Goal: Task Accomplishment & Management: Manage account settings

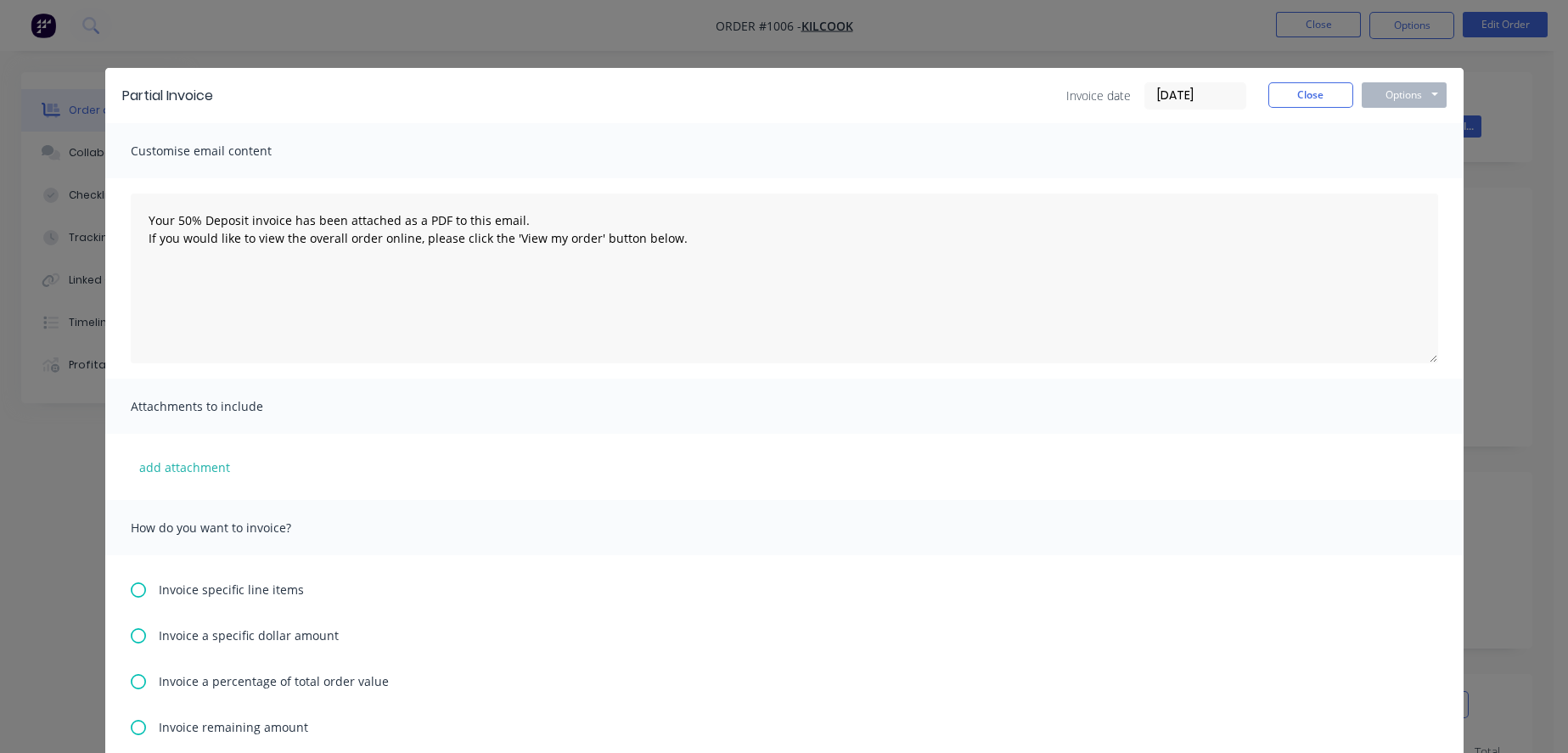
click at [1523, 144] on div "Partial Invoice Invoice date 01/10/25 Close Options Preview Print Email Customi…" at bounding box center [784, 376] width 1568 height 753
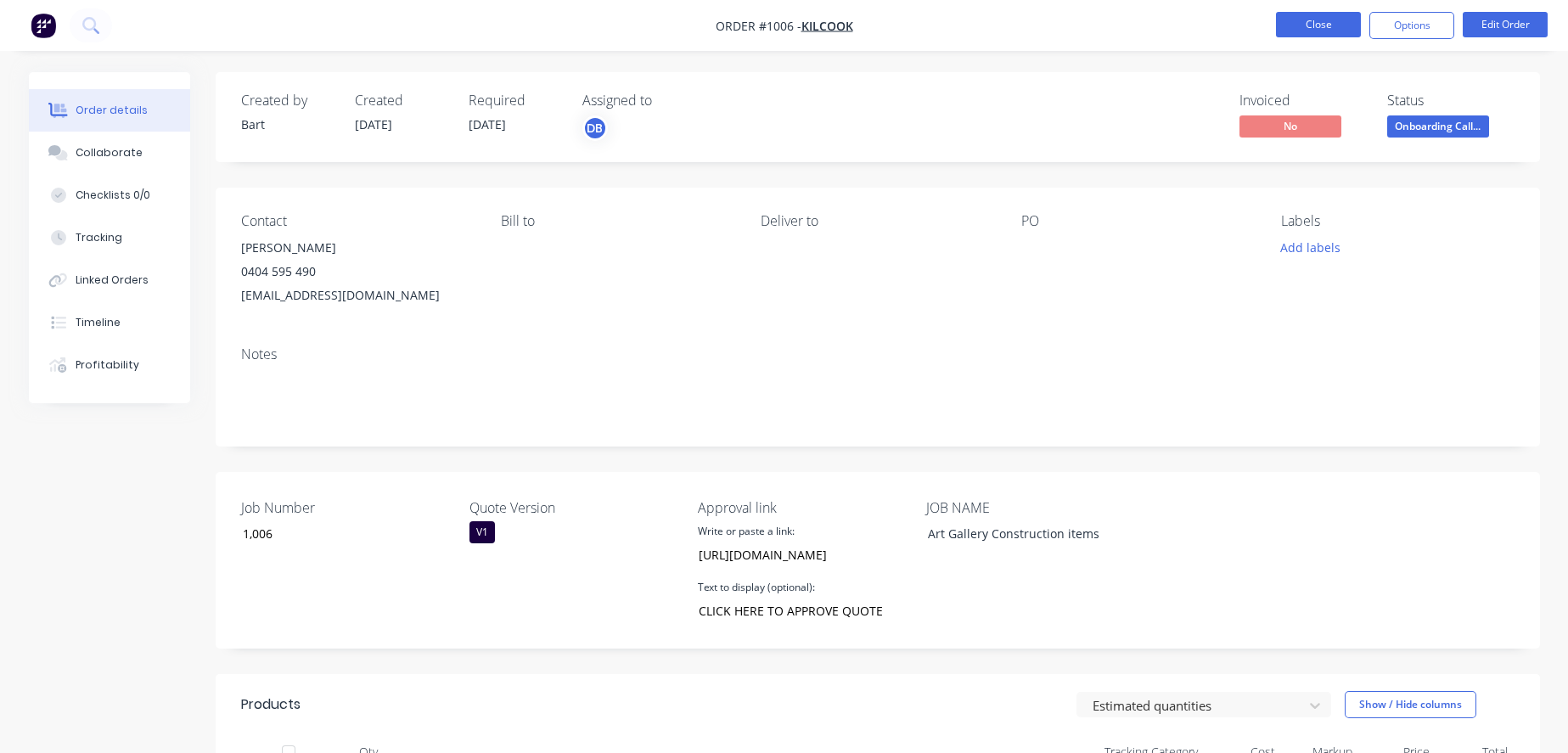
click at [1340, 29] on button "Close" at bounding box center [1318, 25] width 85 height 26
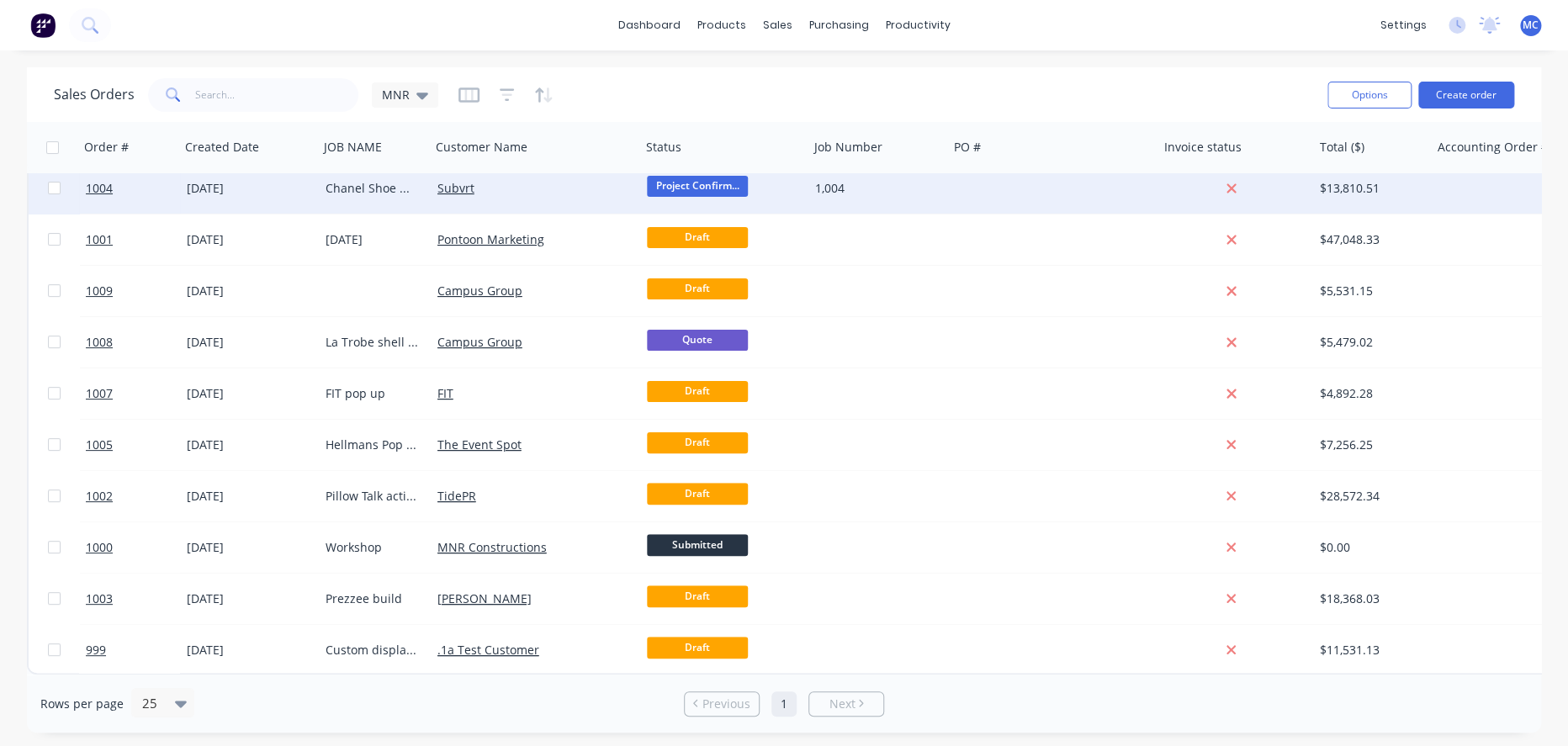
scroll to position [121, 0]
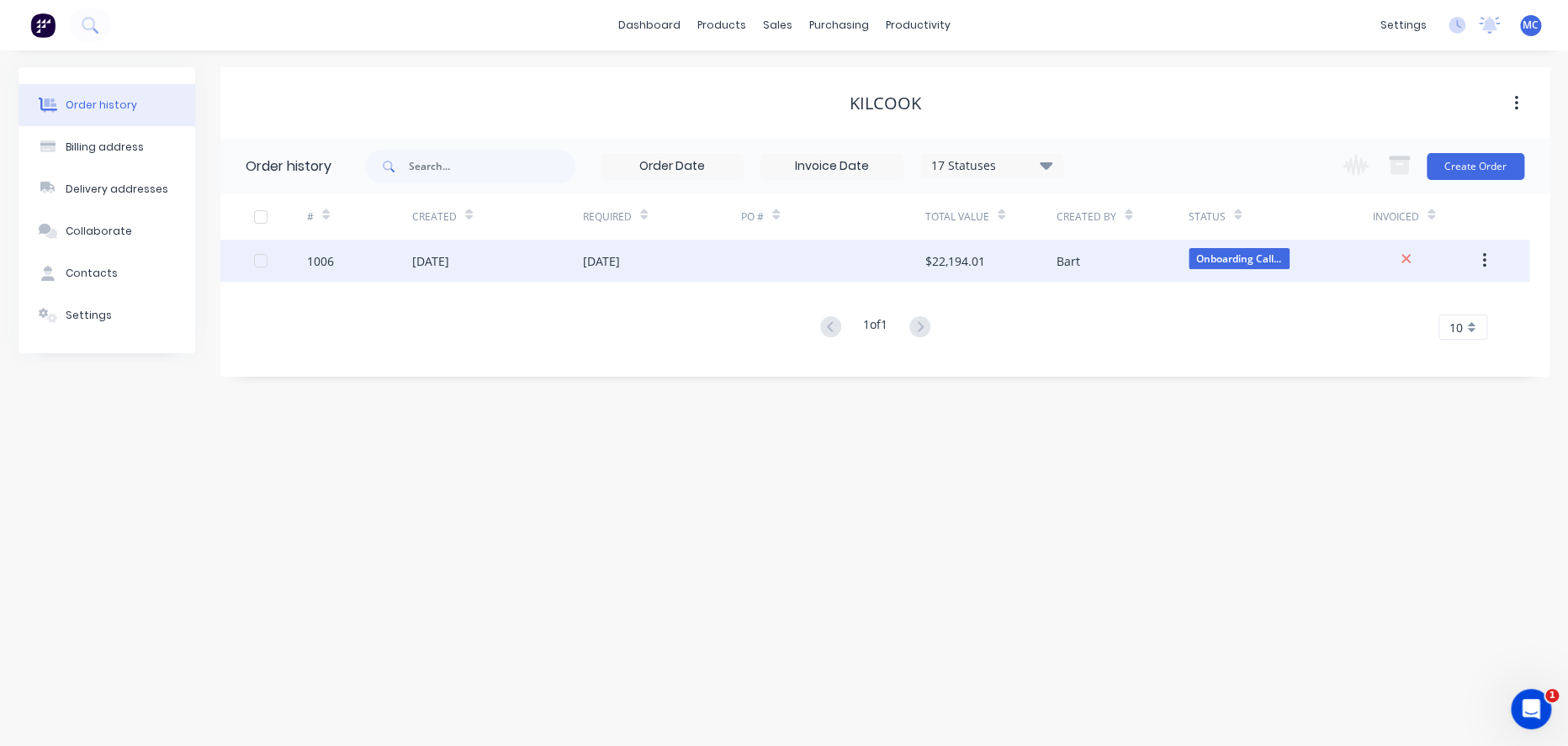
click at [731, 259] on div "[DATE]" at bounding box center [662, 261] width 158 height 42
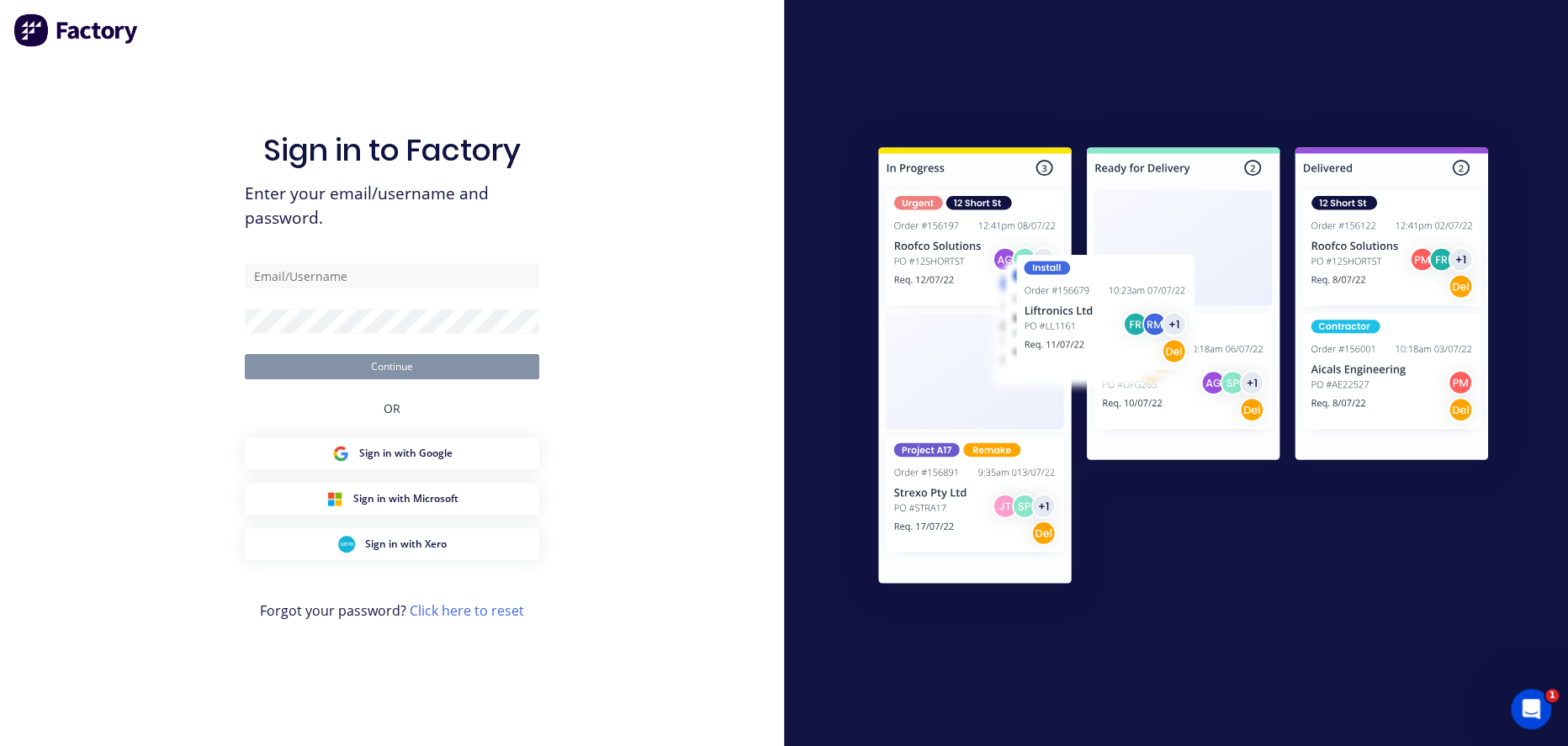
click at [391, 283] on form "Continue" at bounding box center [392, 321] width 295 height 116
drag, startPoint x: 390, startPoint y: 280, endPoint x: 393, endPoint y: 271, distance: 9.5
click at [390, 278] on input "text" at bounding box center [392, 275] width 295 height 25
click at [393, 271] on input "text" at bounding box center [392, 275] width 295 height 25
click at [377, 459] on span "Sign in with Google" at bounding box center [405, 453] width 93 height 15
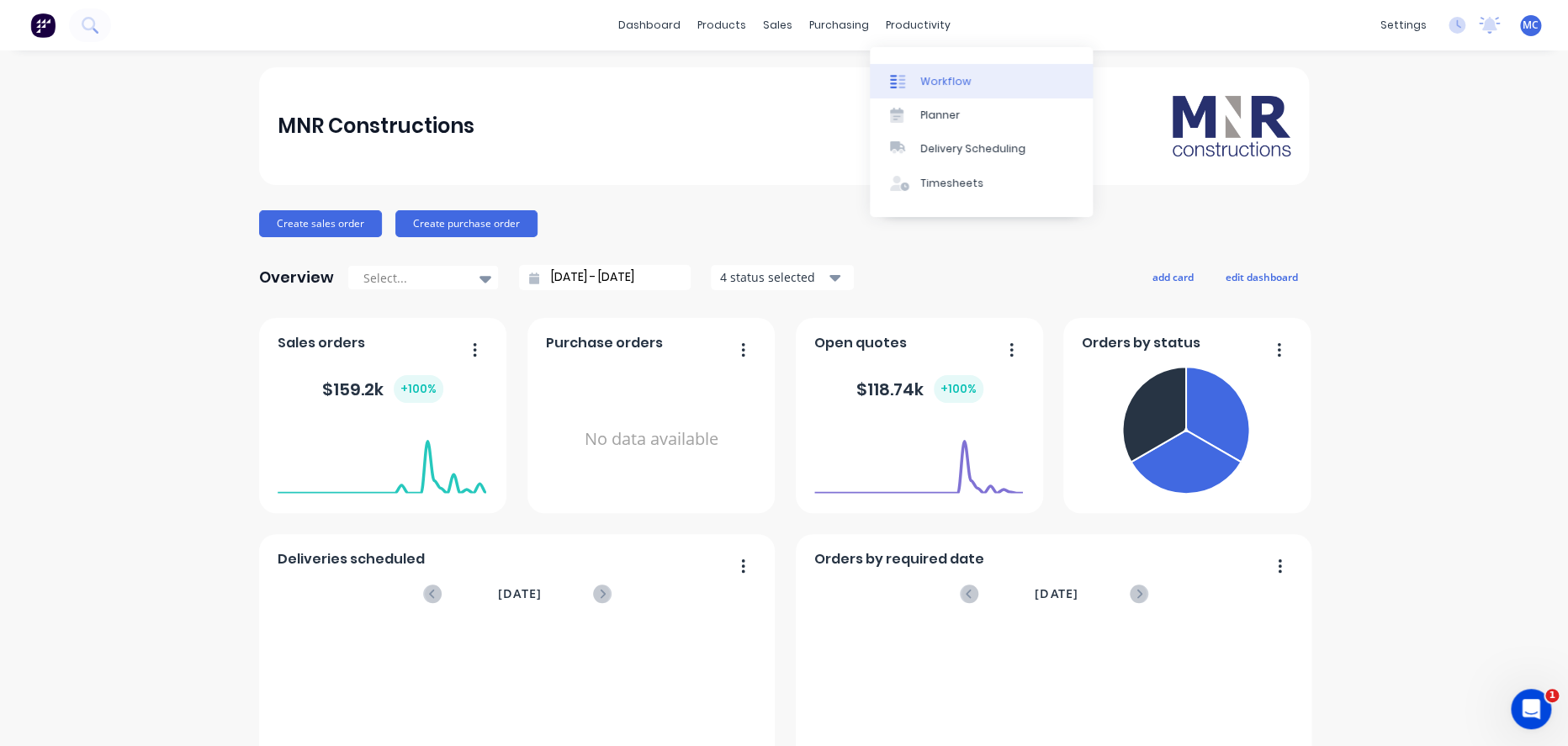
click at [949, 92] on link "Workflow" at bounding box center [981, 80] width 223 height 34
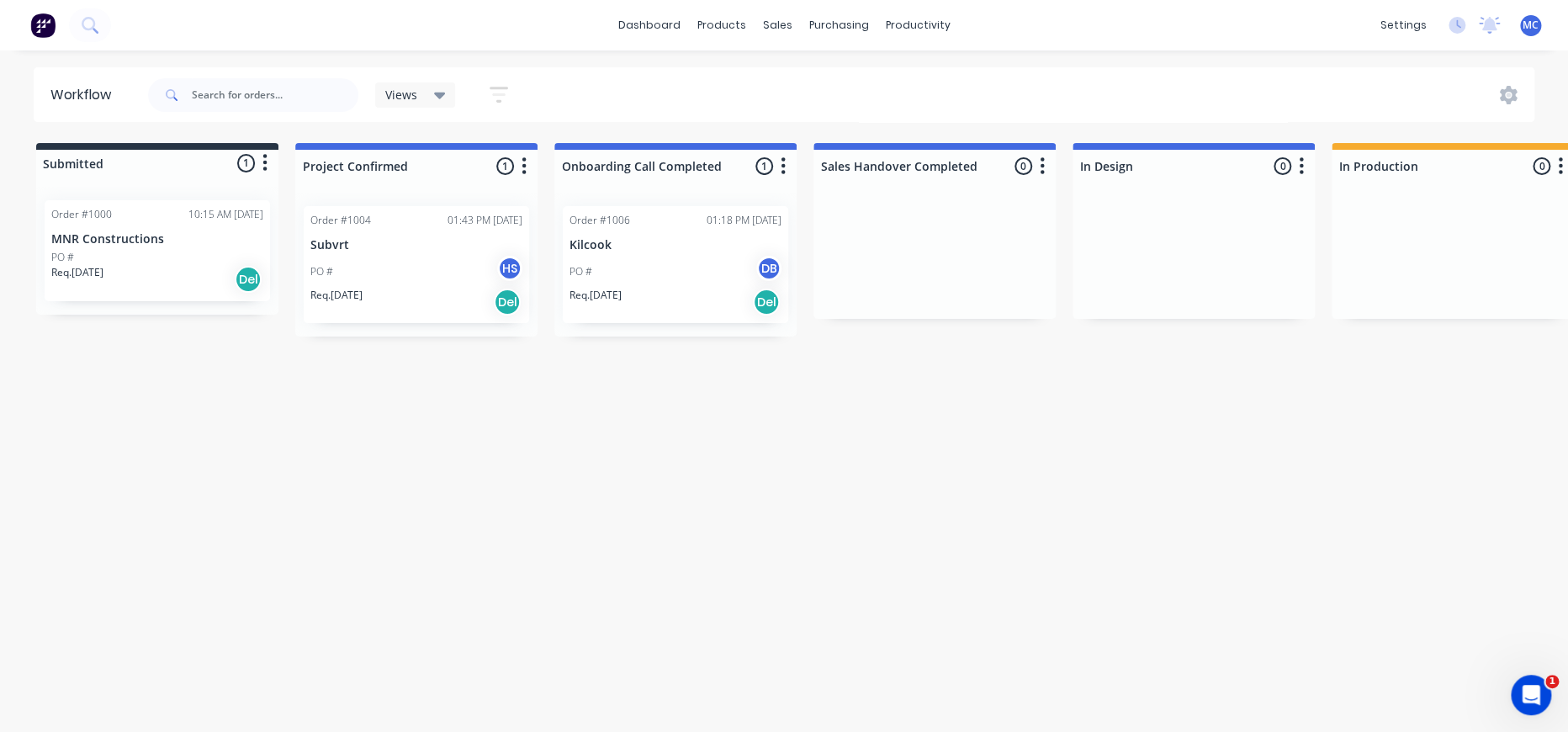
click at [689, 288] on div "PO # DB" at bounding box center [675, 271] width 212 height 32
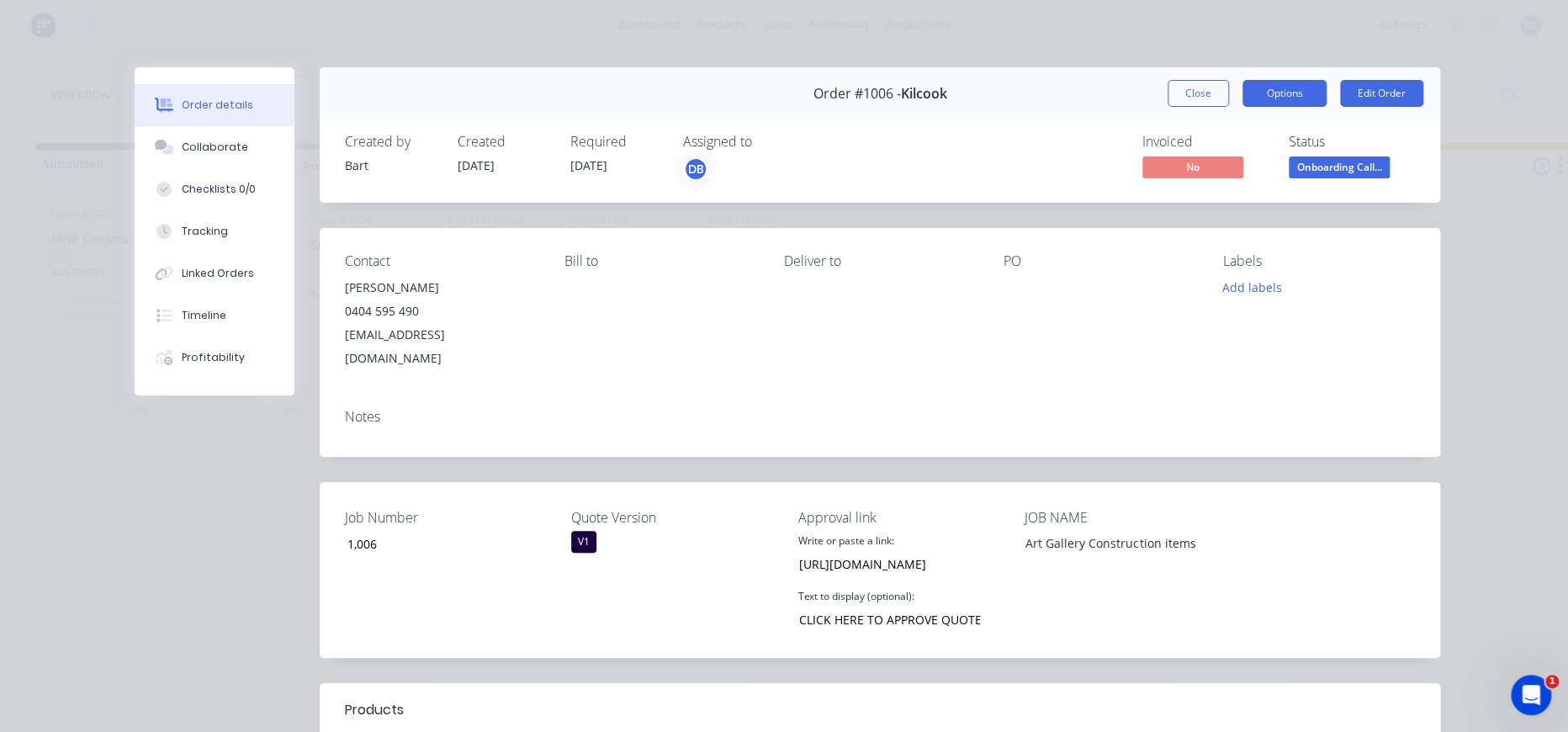
click at [1306, 94] on button "Options" at bounding box center [1285, 93] width 85 height 27
click at [1467, 94] on div "Order details Collaborate Checklists 0/0 Tracking Linked Orders Timeline Profit…" at bounding box center [784, 366] width 1568 height 732
click at [1190, 95] on button "Close" at bounding box center [1198, 93] width 61 height 27
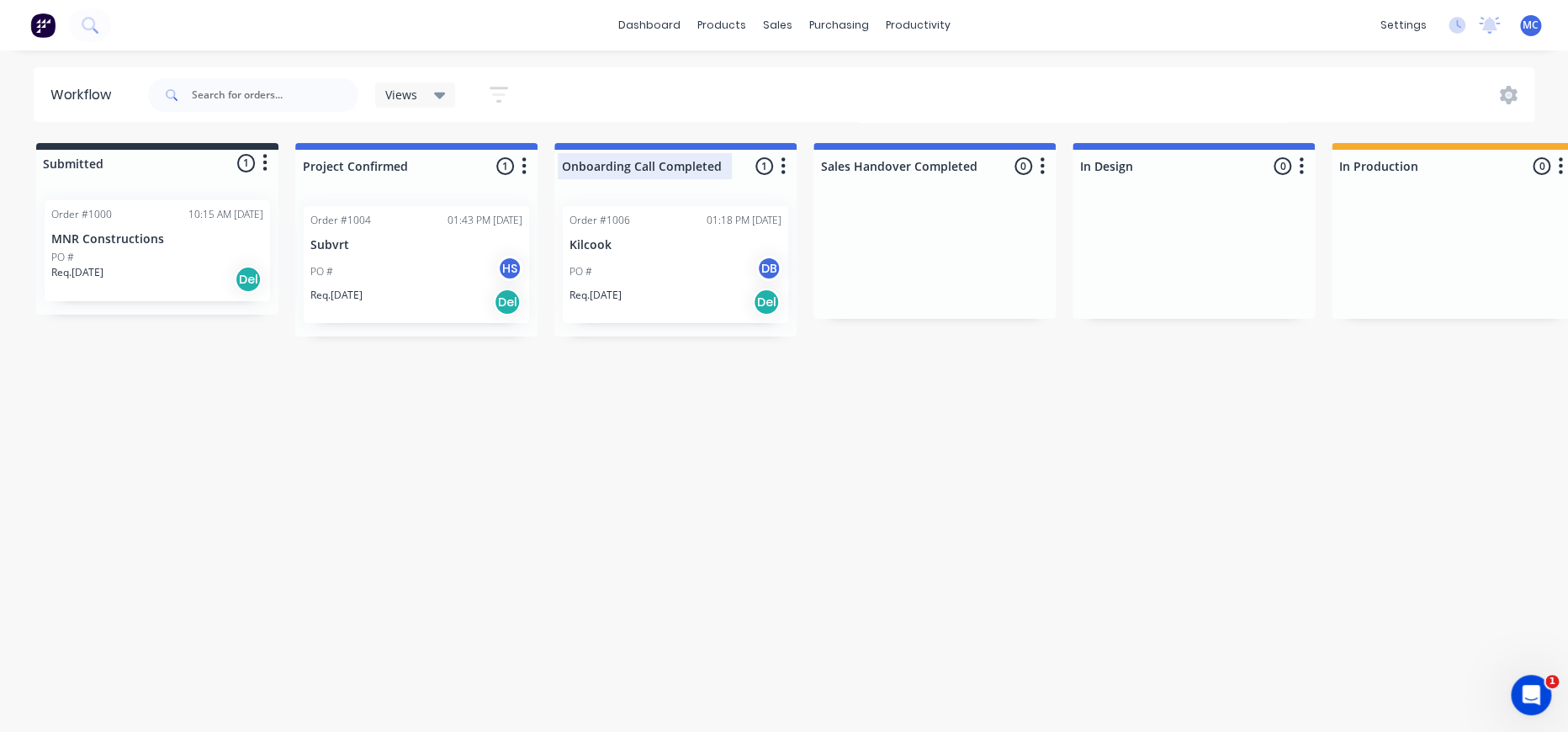
click at [670, 164] on div at bounding box center [675, 166] width 242 height 33
click at [621, 302] on p "Req. 04/11/25" at bounding box center [595, 295] width 52 height 15
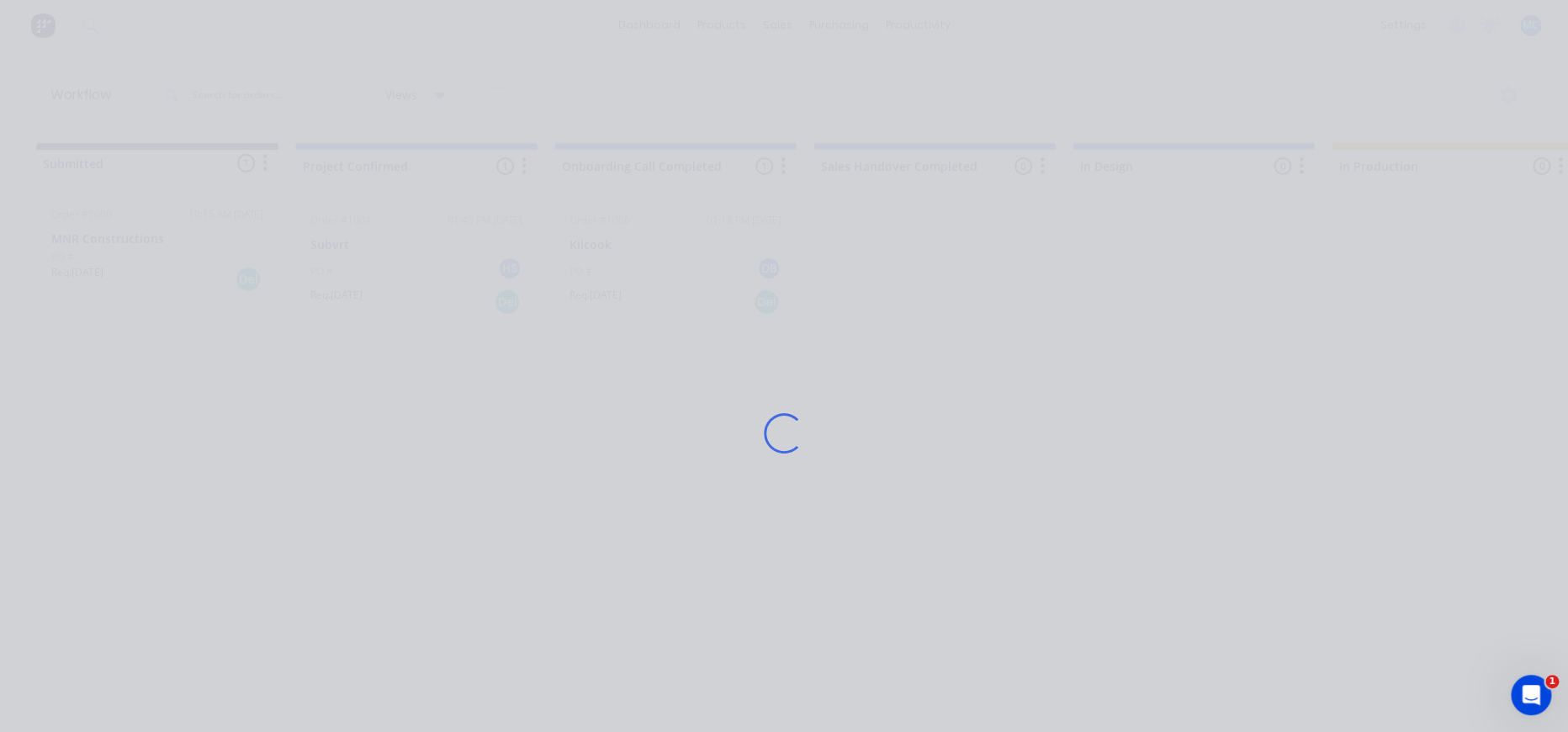
scroll to position [0, 0]
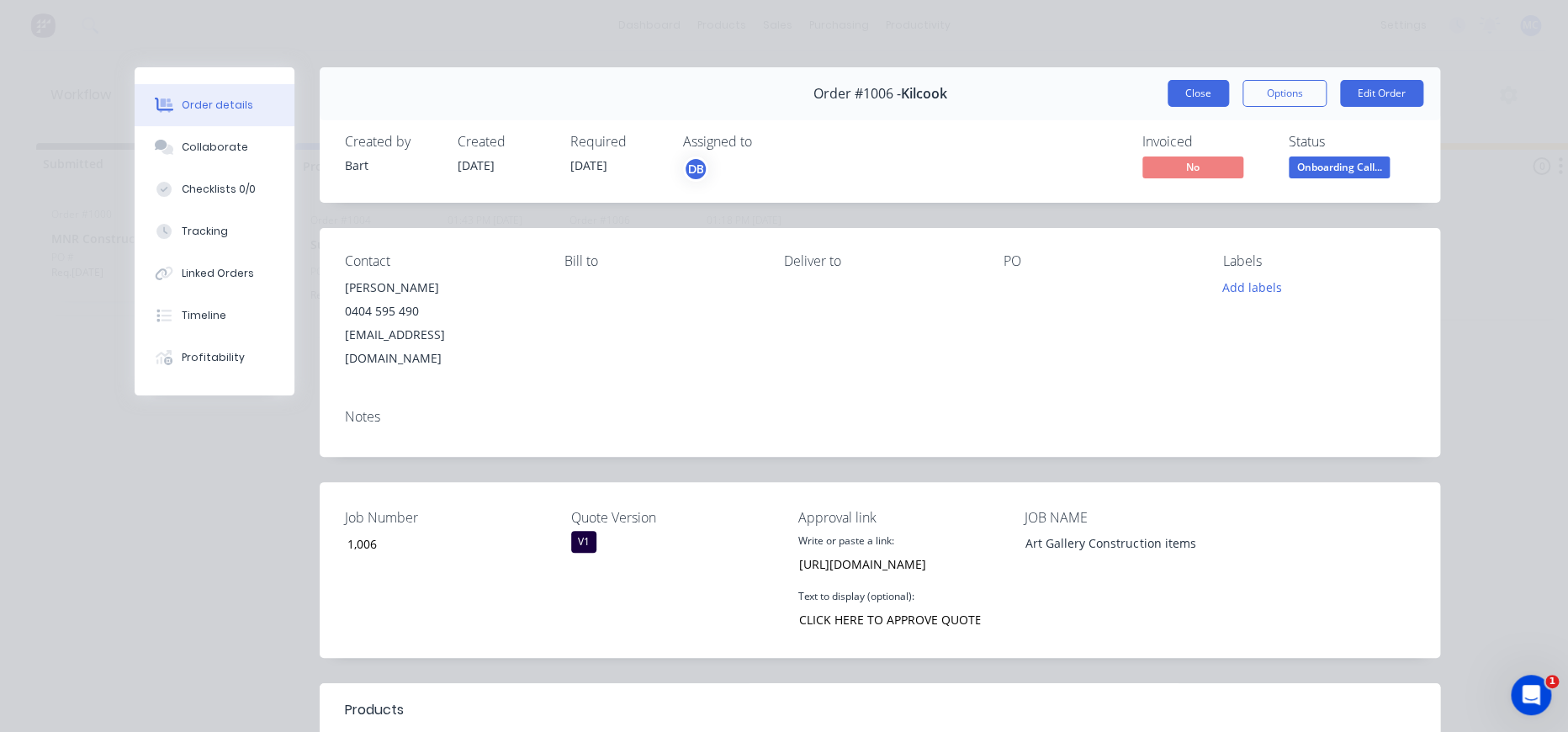
click at [1173, 99] on button "Close" at bounding box center [1198, 93] width 61 height 27
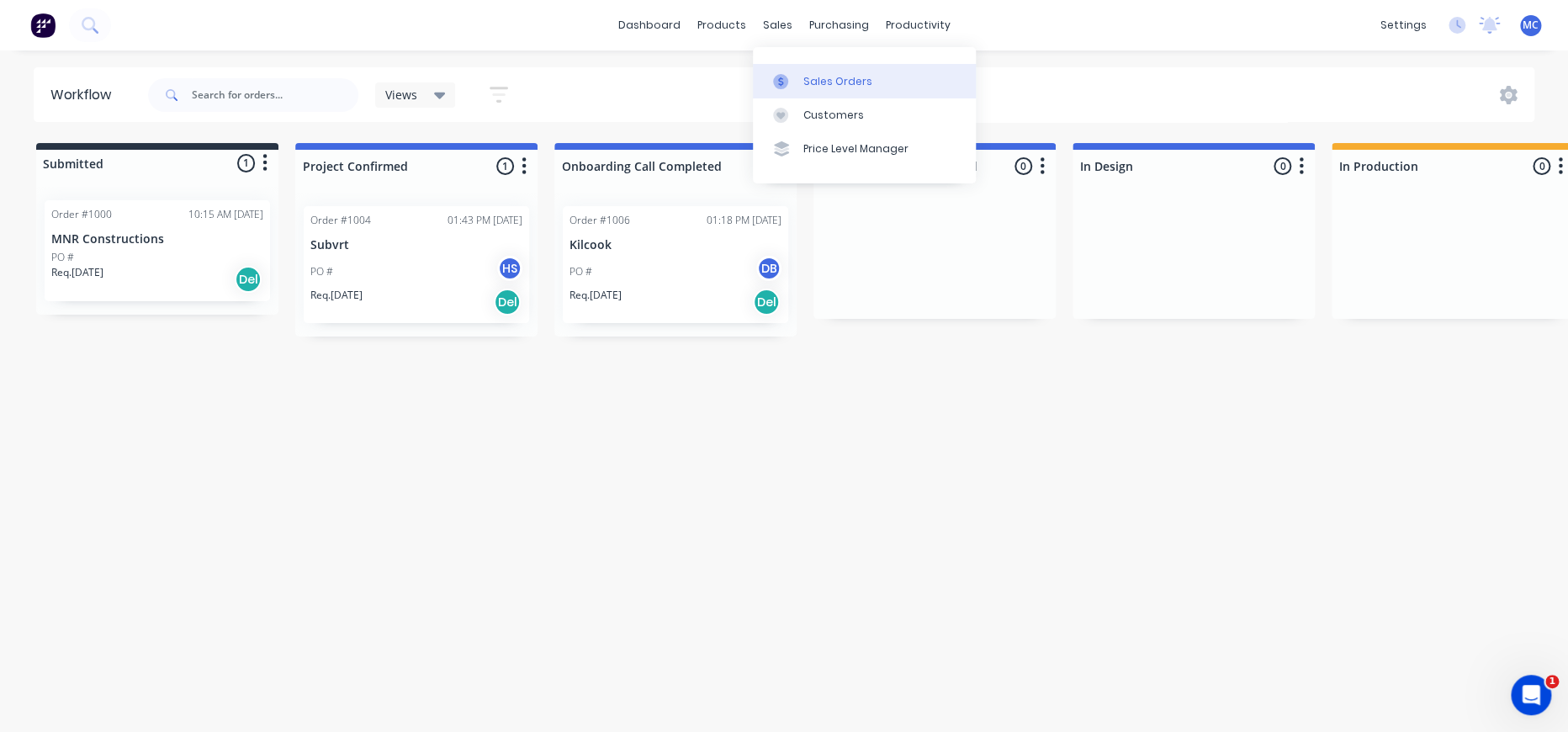
click at [788, 75] on icon at bounding box center [780, 81] width 15 height 15
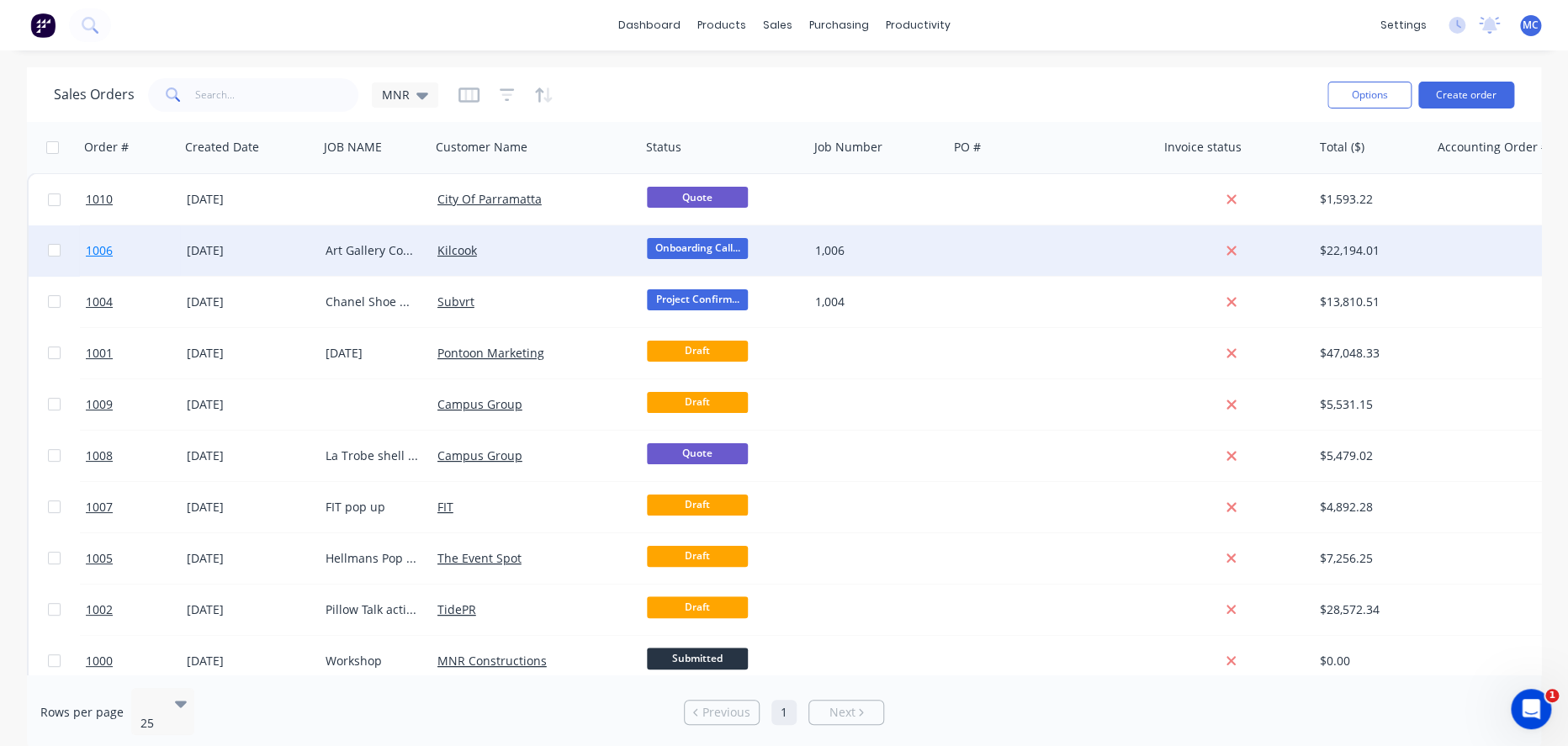
click at [86, 250] on span "1006" at bounding box center [98, 250] width 27 height 17
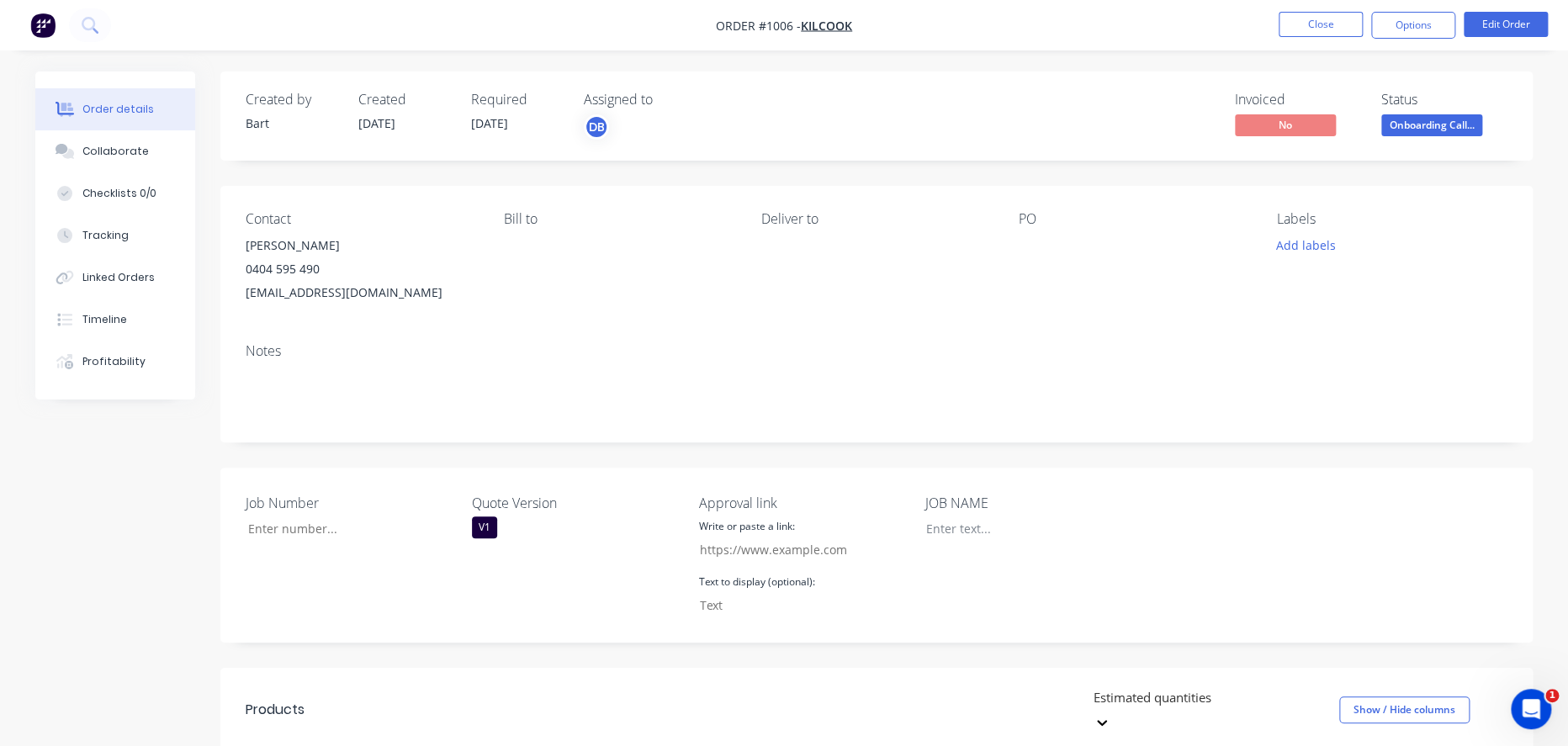
type input "1,006"
type input "[URL][DOMAIN_NAME]"
type input "CLICK HERE TO APPROVE QUOTE"
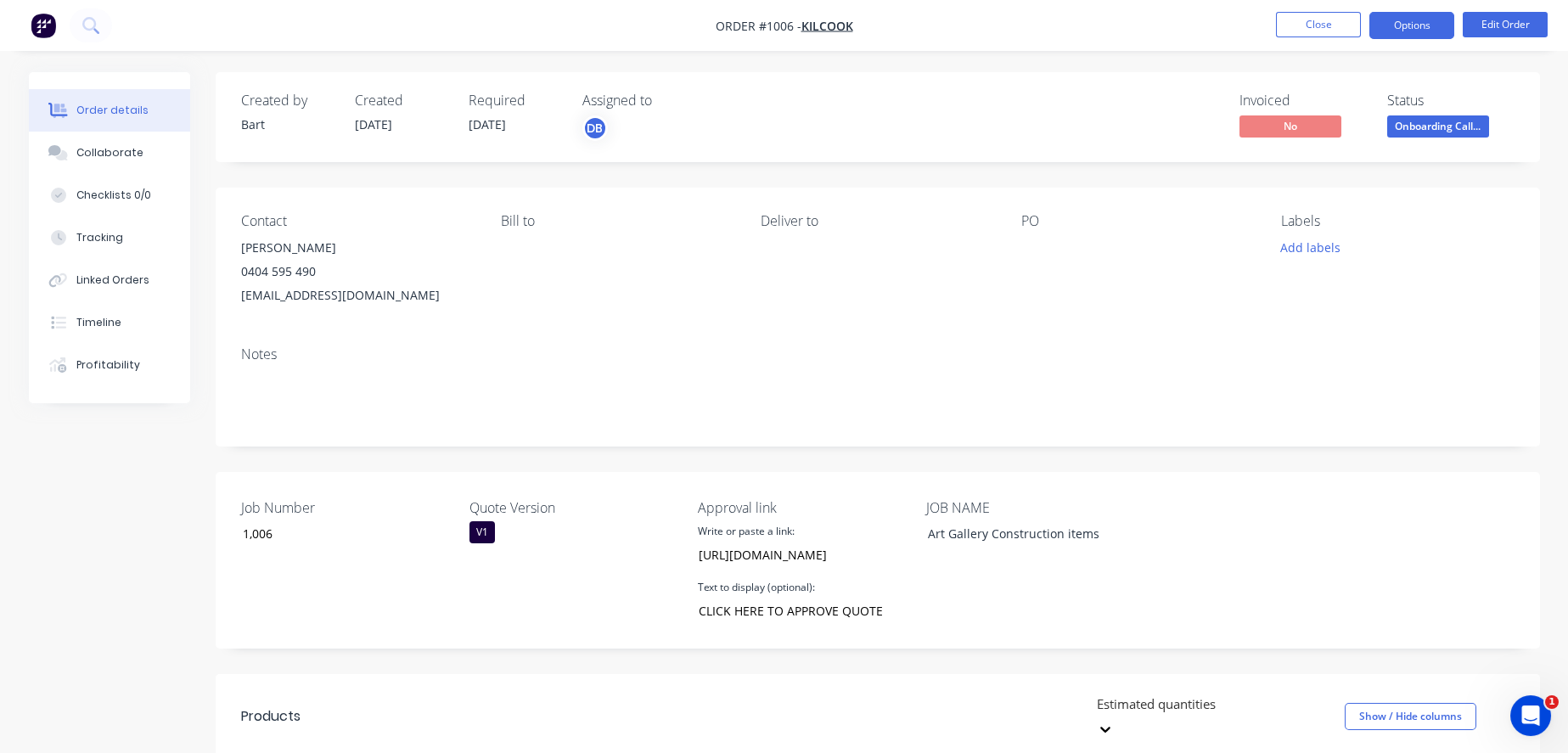
click at [1402, 34] on button "Options" at bounding box center [1411, 26] width 85 height 27
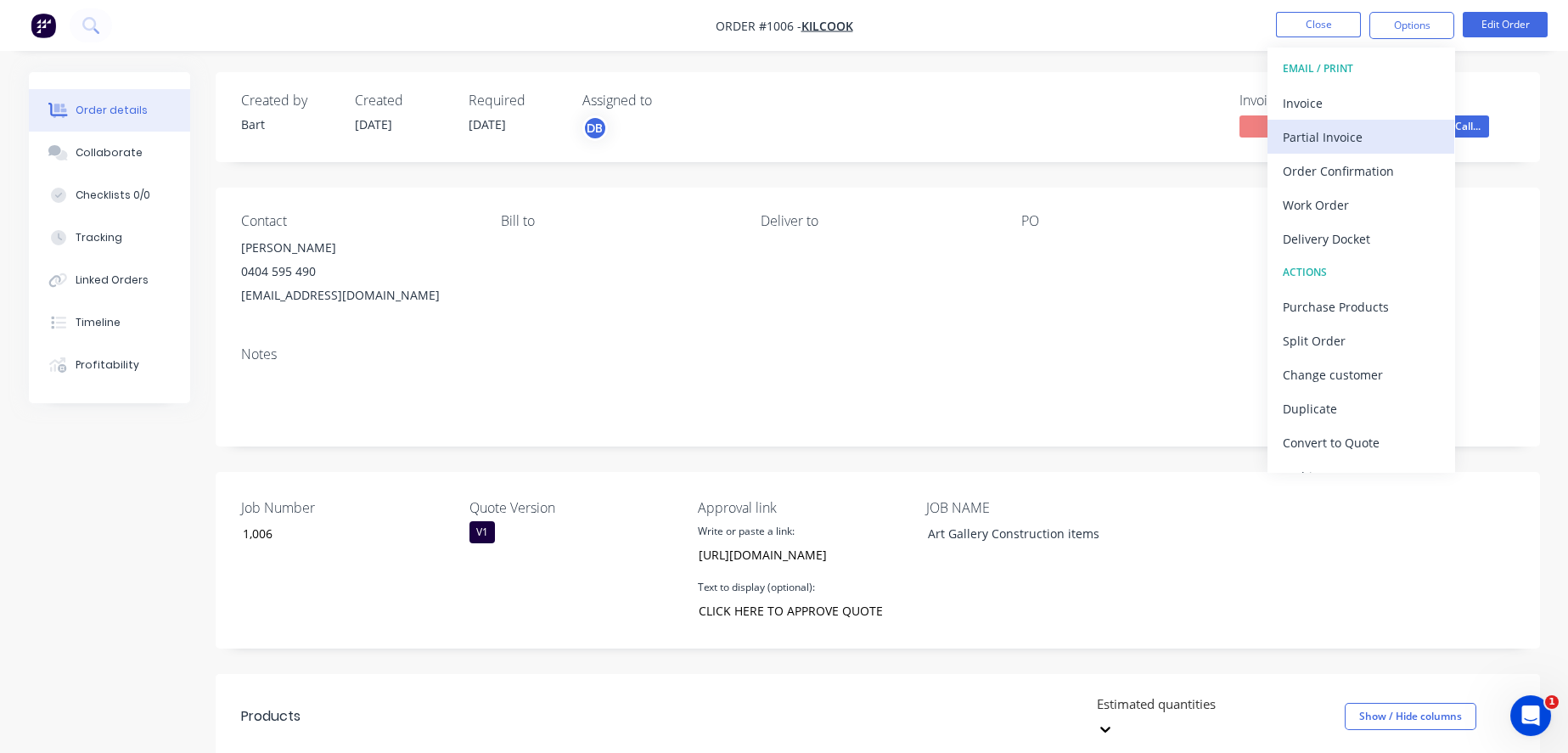
click at [1366, 134] on div "Partial Invoice" at bounding box center [1360, 137] width 157 height 25
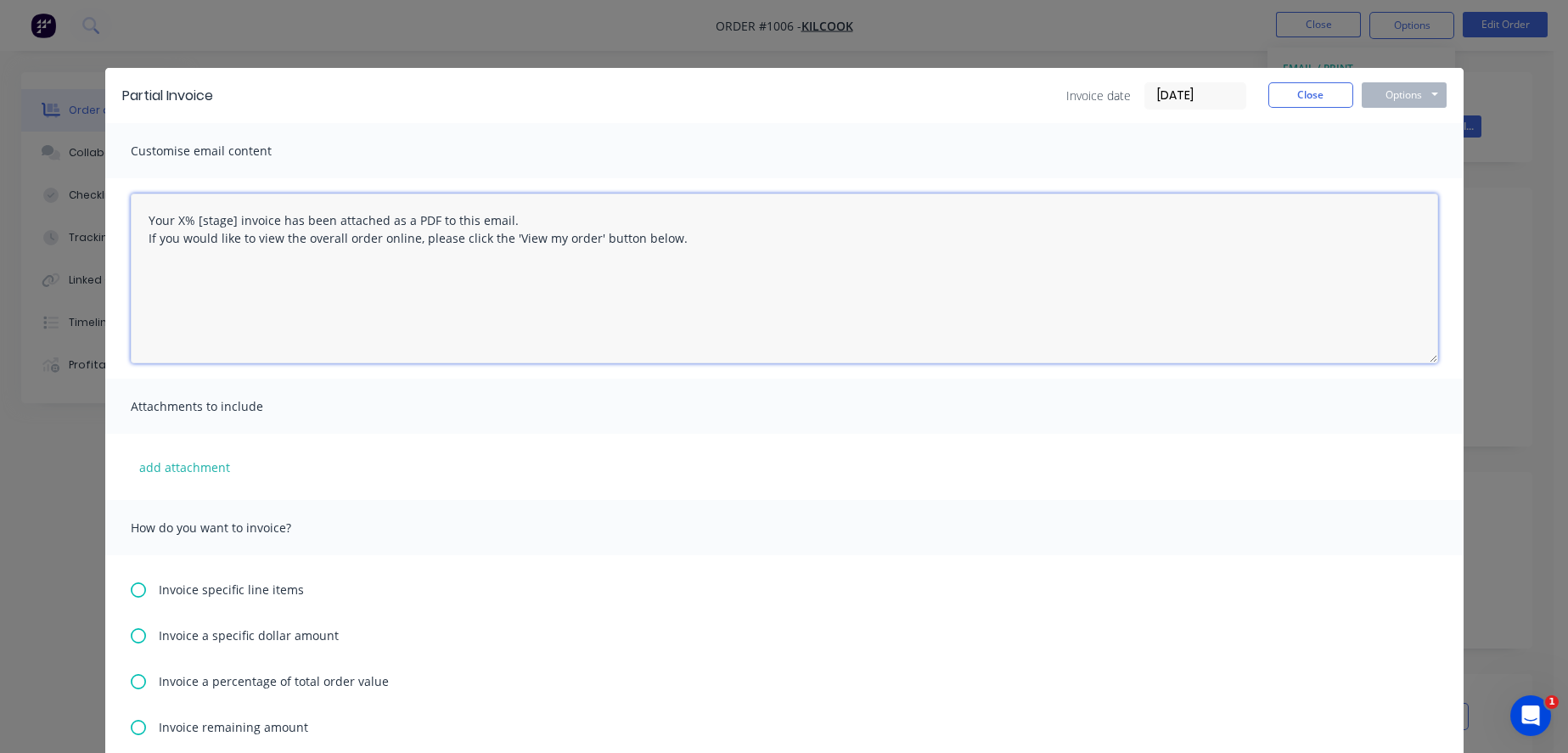
click at [177, 225] on textarea "Your X% [stage] invoice has been attached as a PDF to this email. If you would …" at bounding box center [784, 278] width 1307 height 170
drag, startPoint x: 239, startPoint y: 224, endPoint x: 201, endPoint y: 228, distance: 38.2
click at [201, 228] on textarea "Your 50% [stage] invoice has been attached as a PDF to this email. If you would…" at bounding box center [784, 278] width 1307 height 170
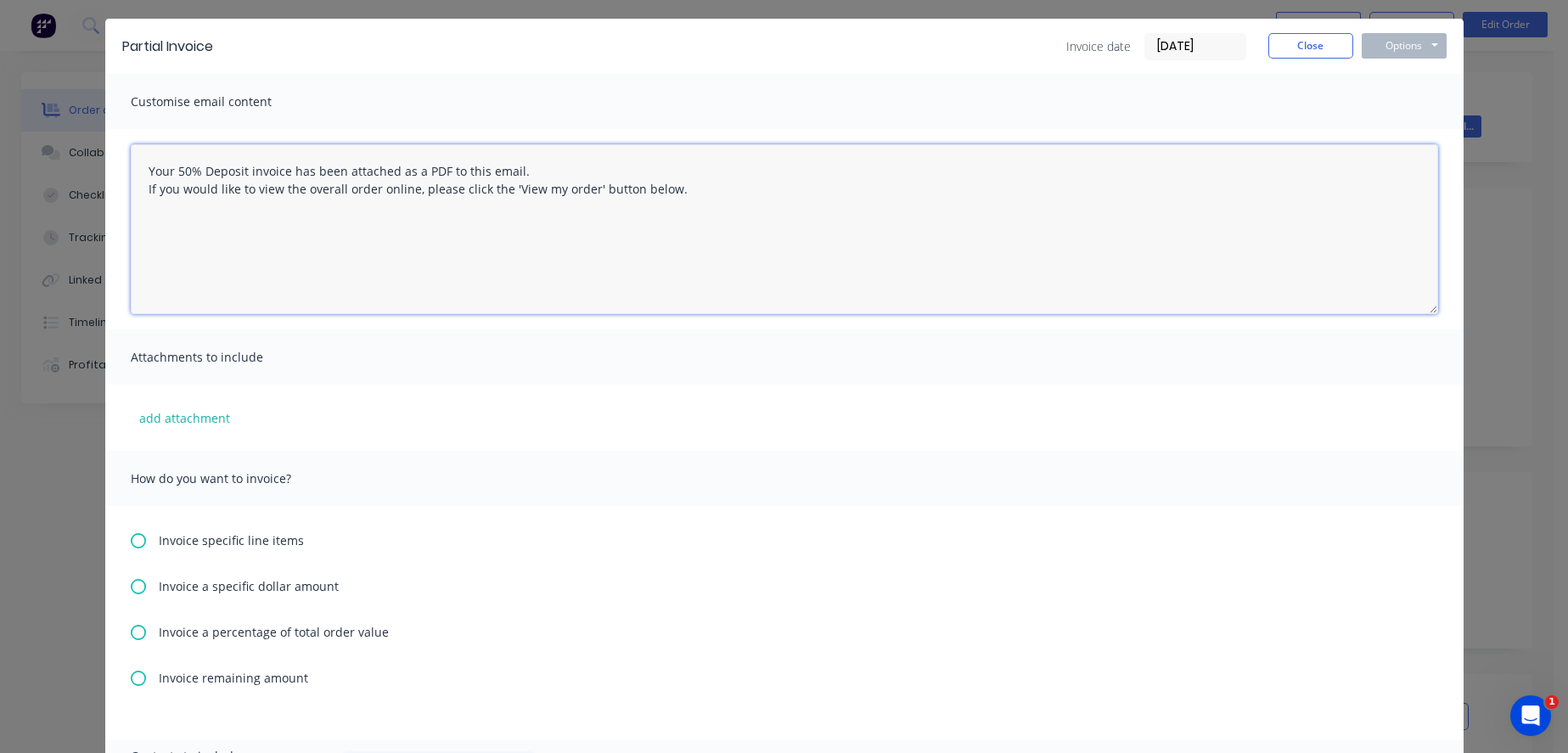
scroll to position [188, 0]
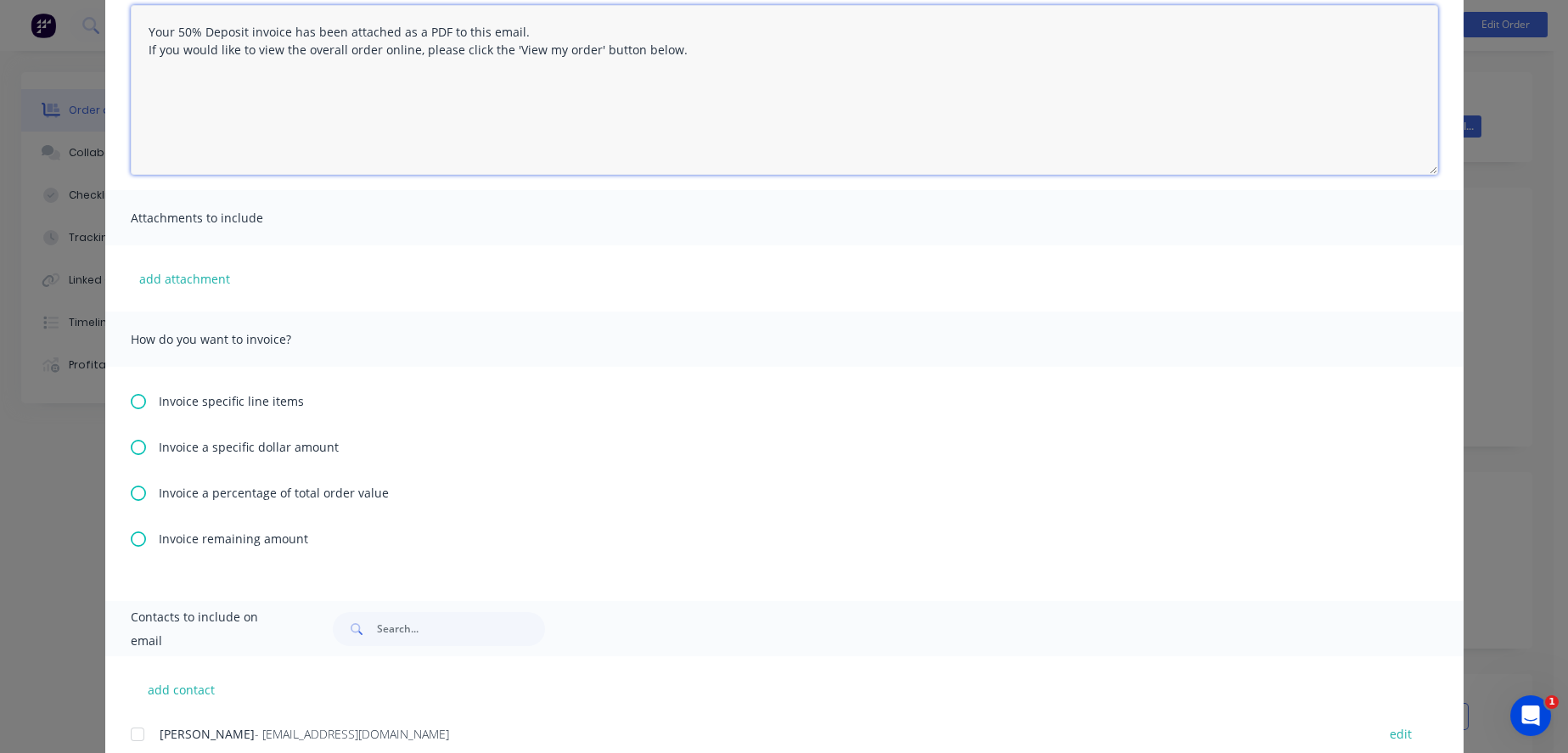
type textarea "Your 50% Deposit invoice has been attached as a PDF to this email. If you would…"
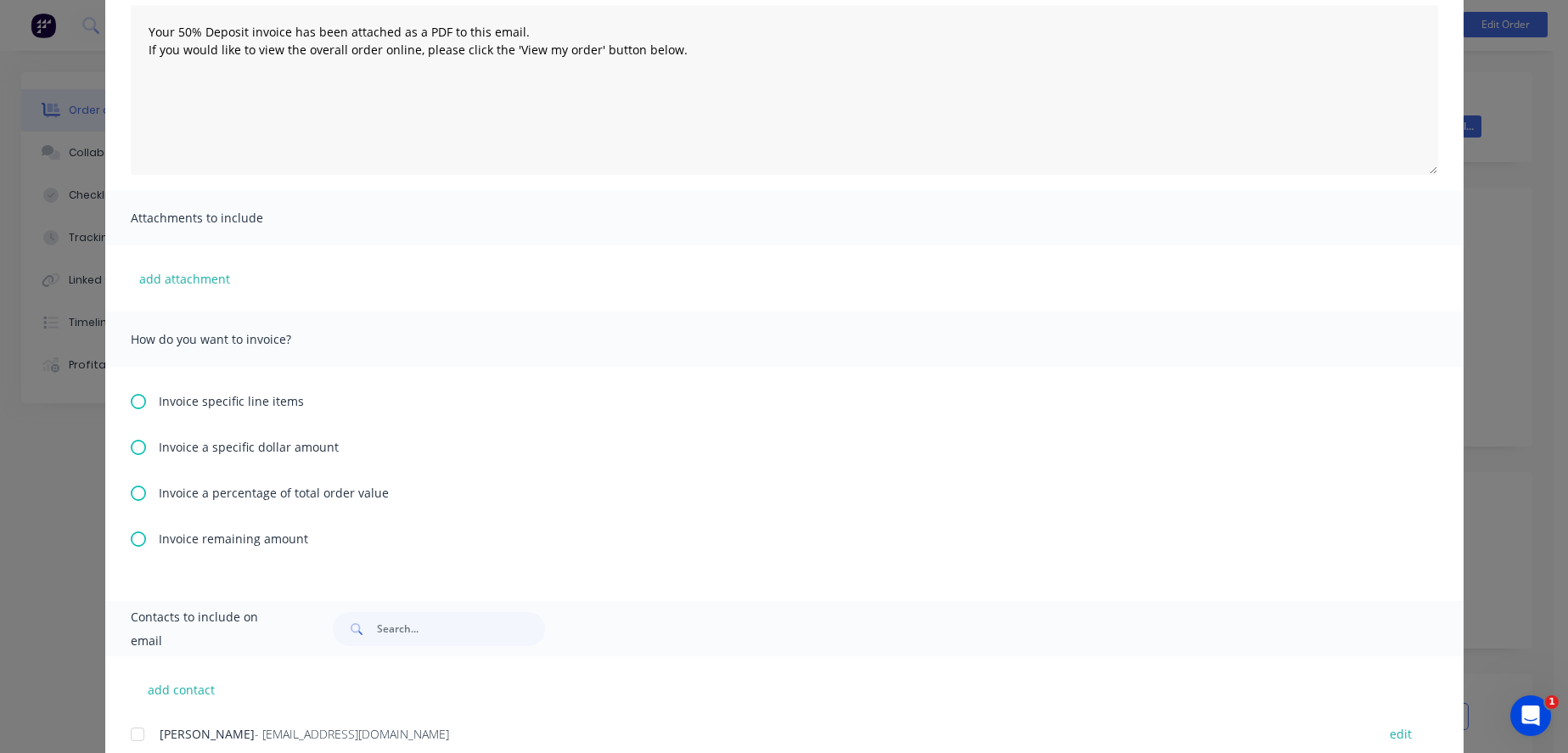
click at [282, 501] on span "Invoice a percentage of total order value" at bounding box center [273, 493] width 230 height 18
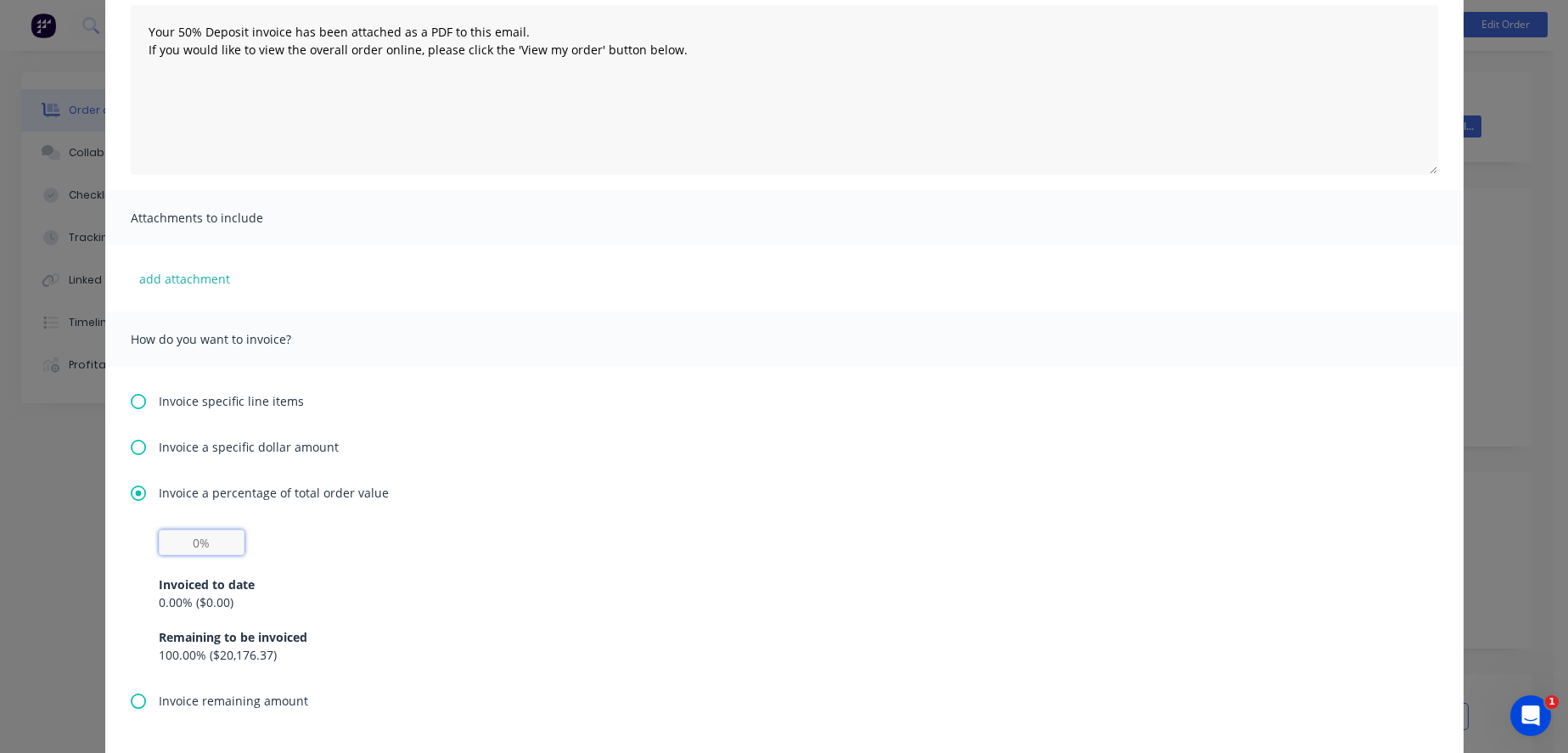
click at [191, 549] on input "text" at bounding box center [201, 542] width 85 height 26
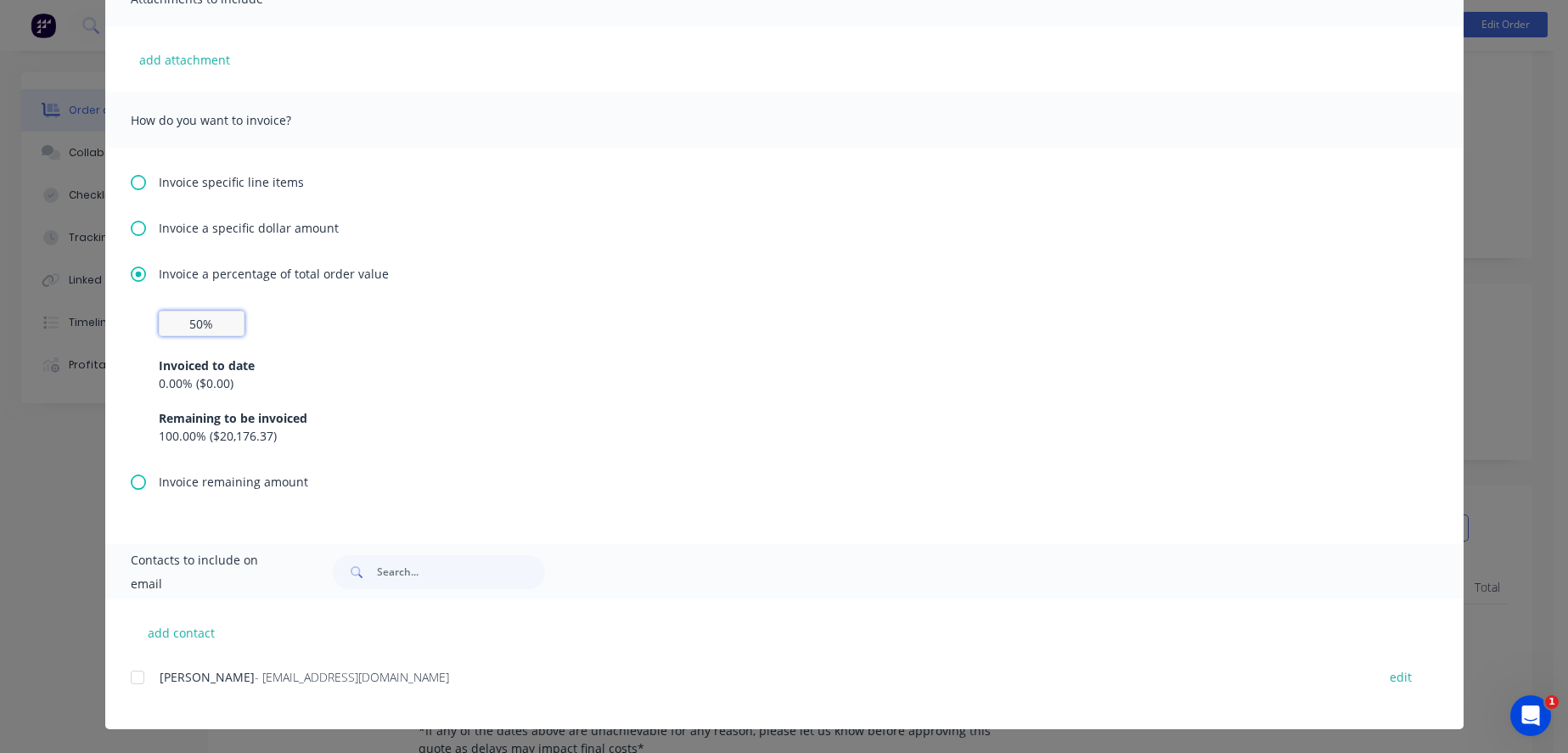
click at [122, 678] on div at bounding box center [137, 677] width 34 height 34
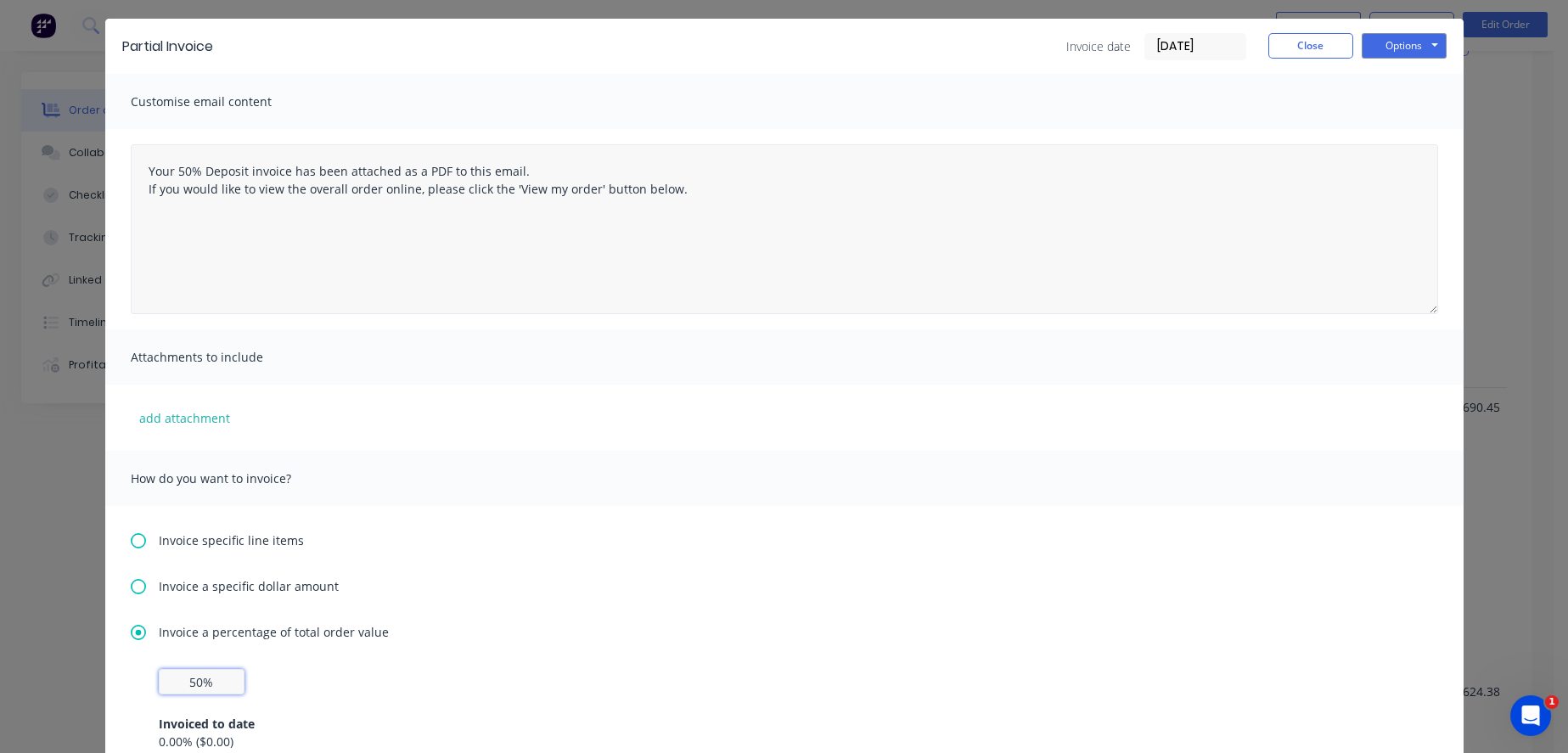
type input "50%"
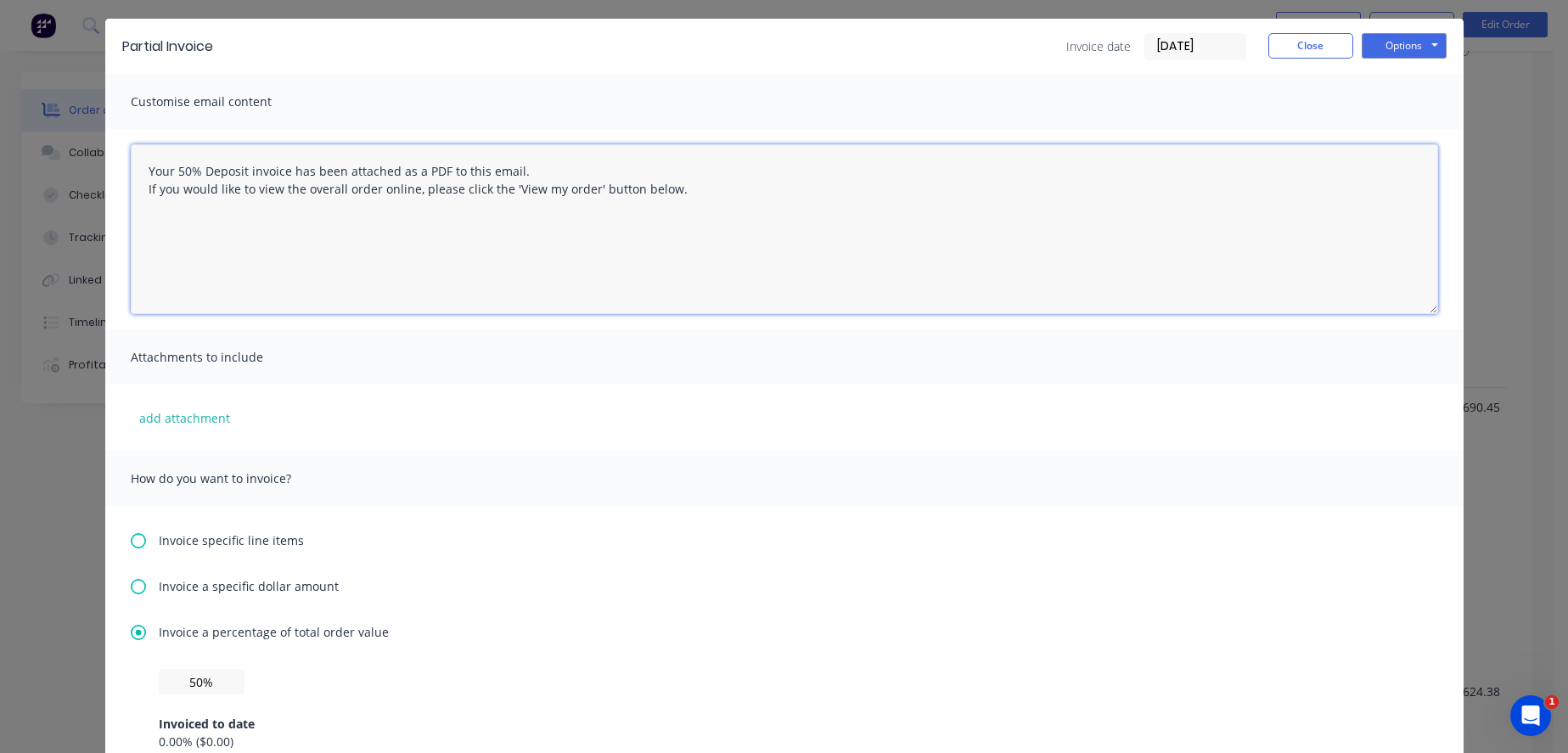
click at [328, 236] on textarea "Your 50% Deposit invoice has been attached as a PDF to this email. If you would…" at bounding box center [784, 229] width 1307 height 170
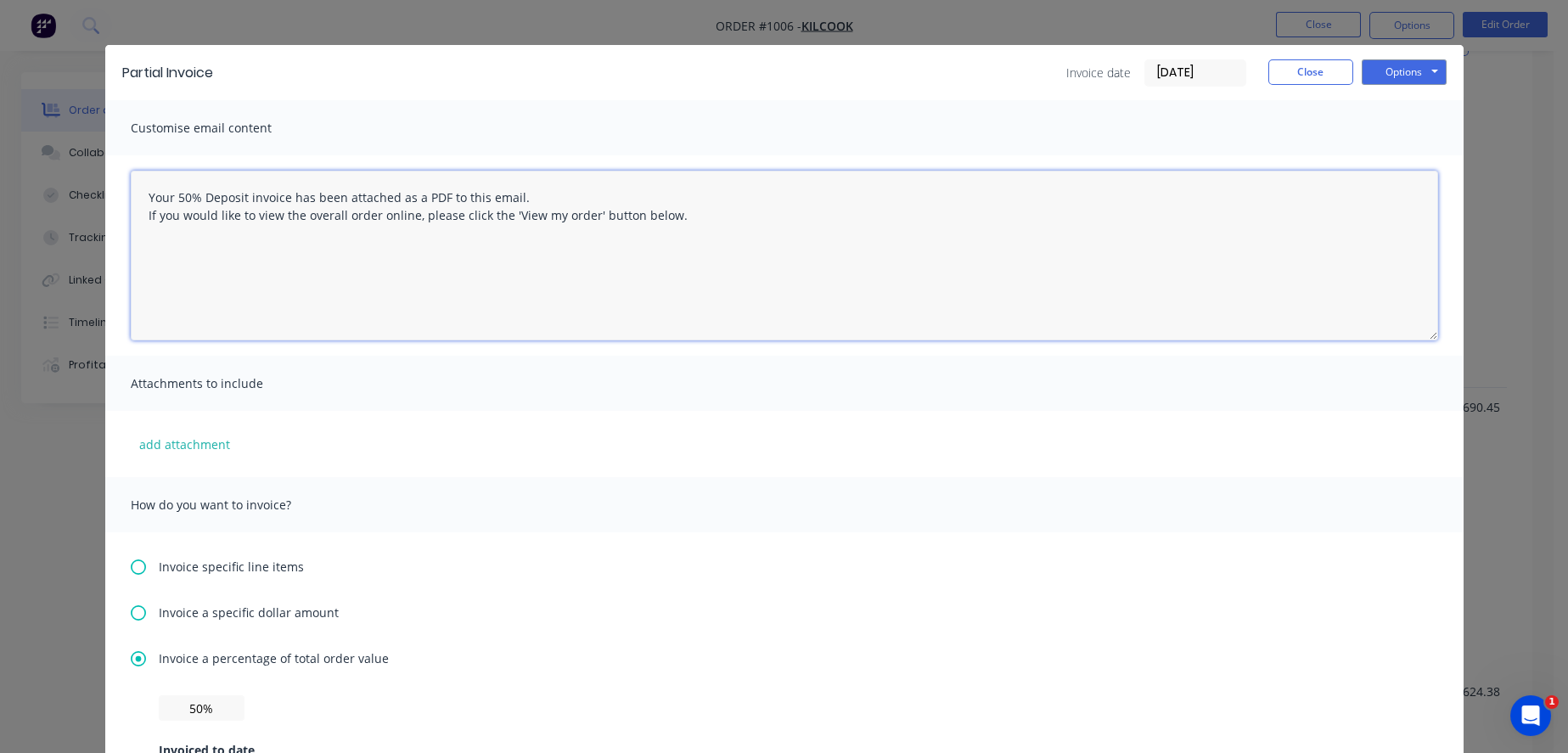
scroll to position [0, 0]
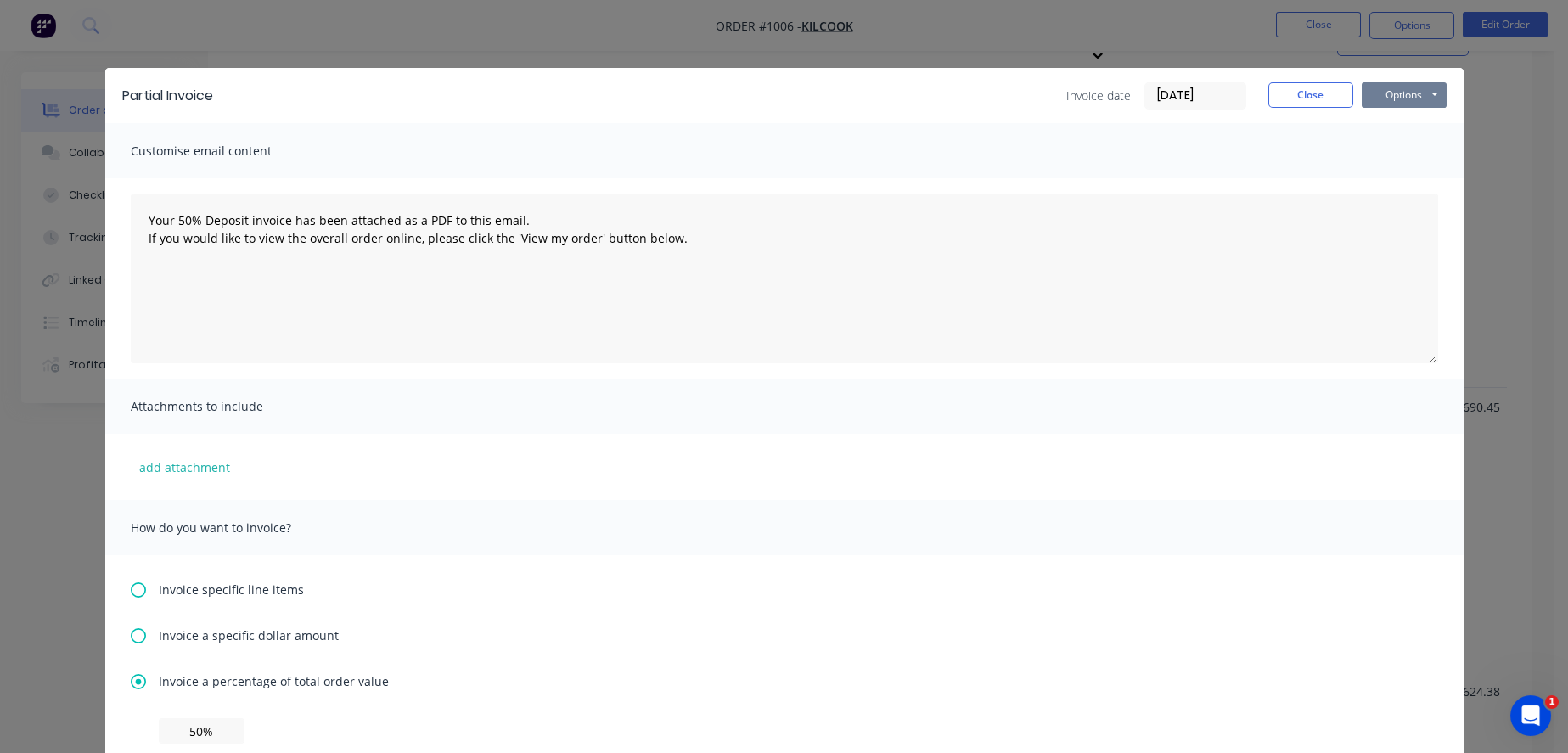
click at [1406, 101] on button "Options" at bounding box center [1404, 95] width 85 height 26
click at [1410, 125] on button "Preview" at bounding box center [1416, 125] width 109 height 28
click at [1385, 98] on button "Options" at bounding box center [1404, 95] width 85 height 26
click at [1406, 127] on button "Preview" at bounding box center [1416, 125] width 109 height 28
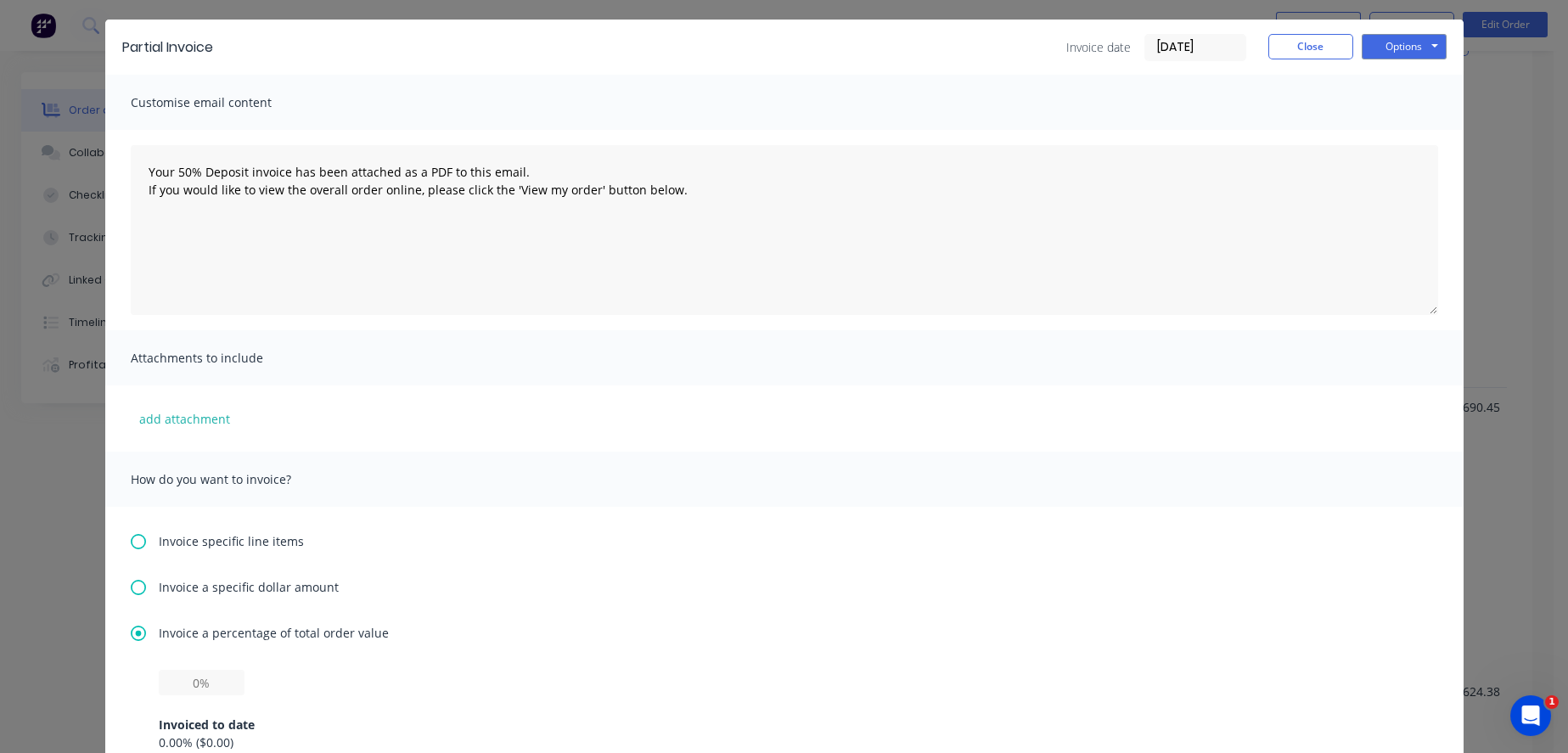
scroll to position [94, 0]
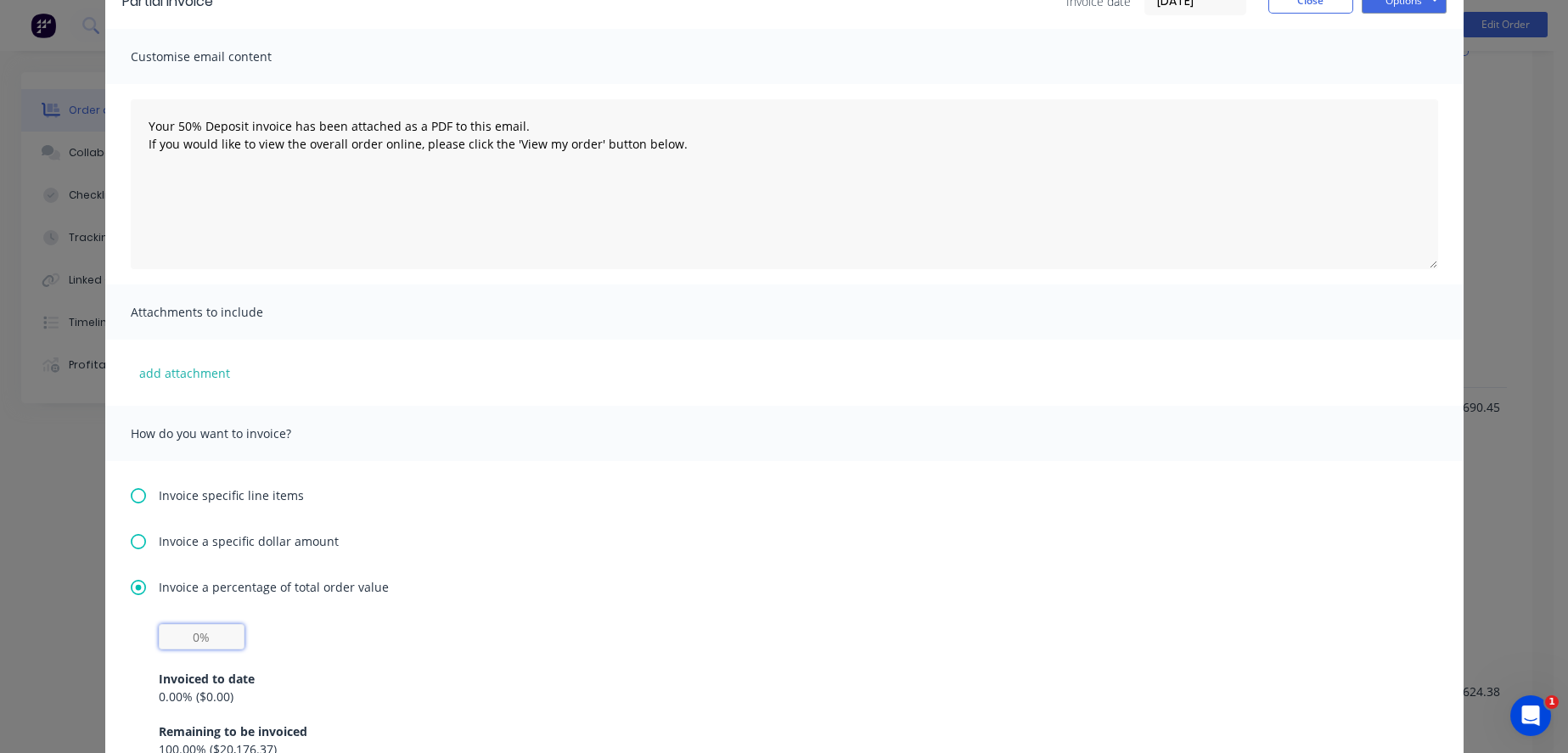
click at [193, 649] on input "text" at bounding box center [201, 636] width 85 height 26
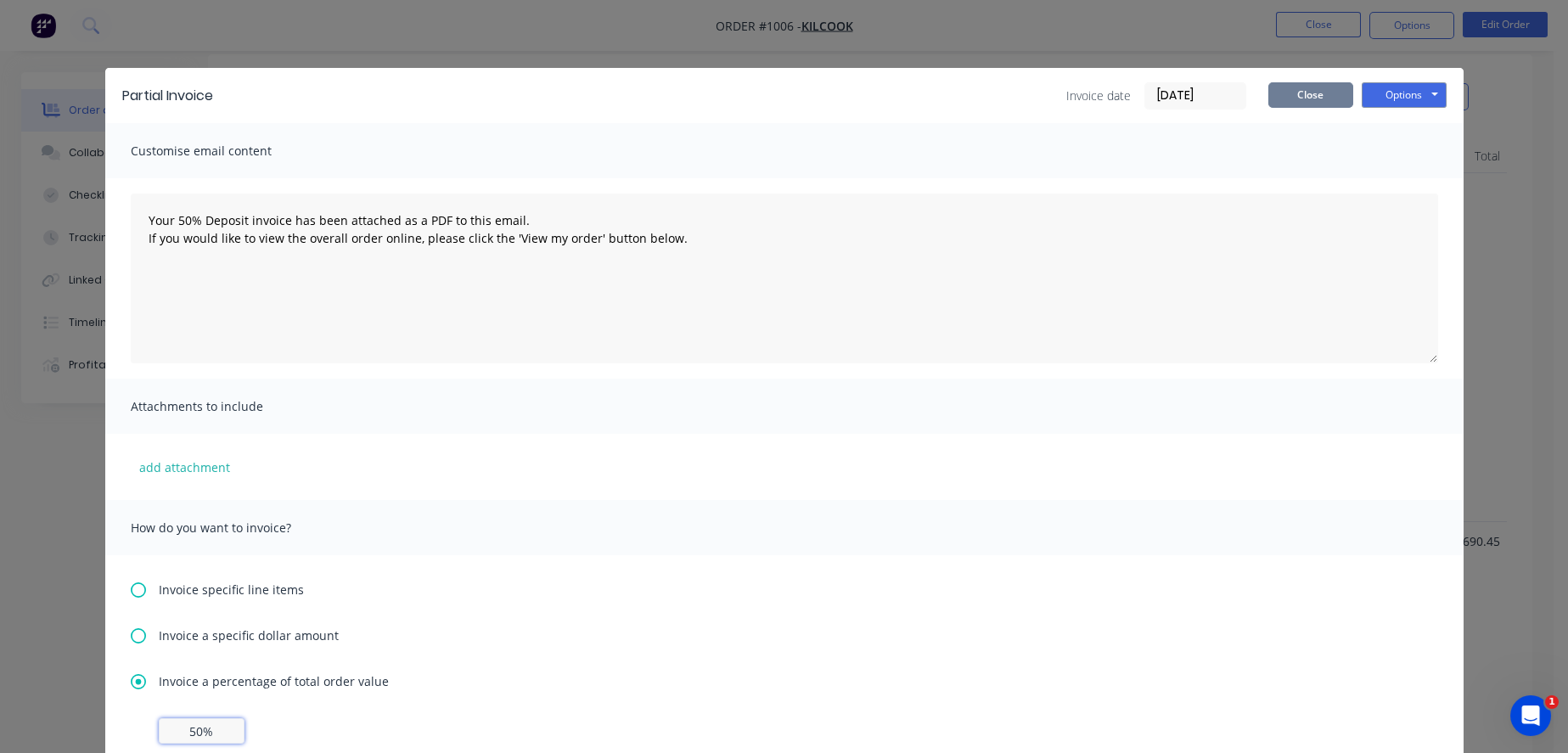
scroll to position [472, 0]
type input "50%"
click at [1387, 94] on button "Options" at bounding box center [1404, 95] width 85 height 26
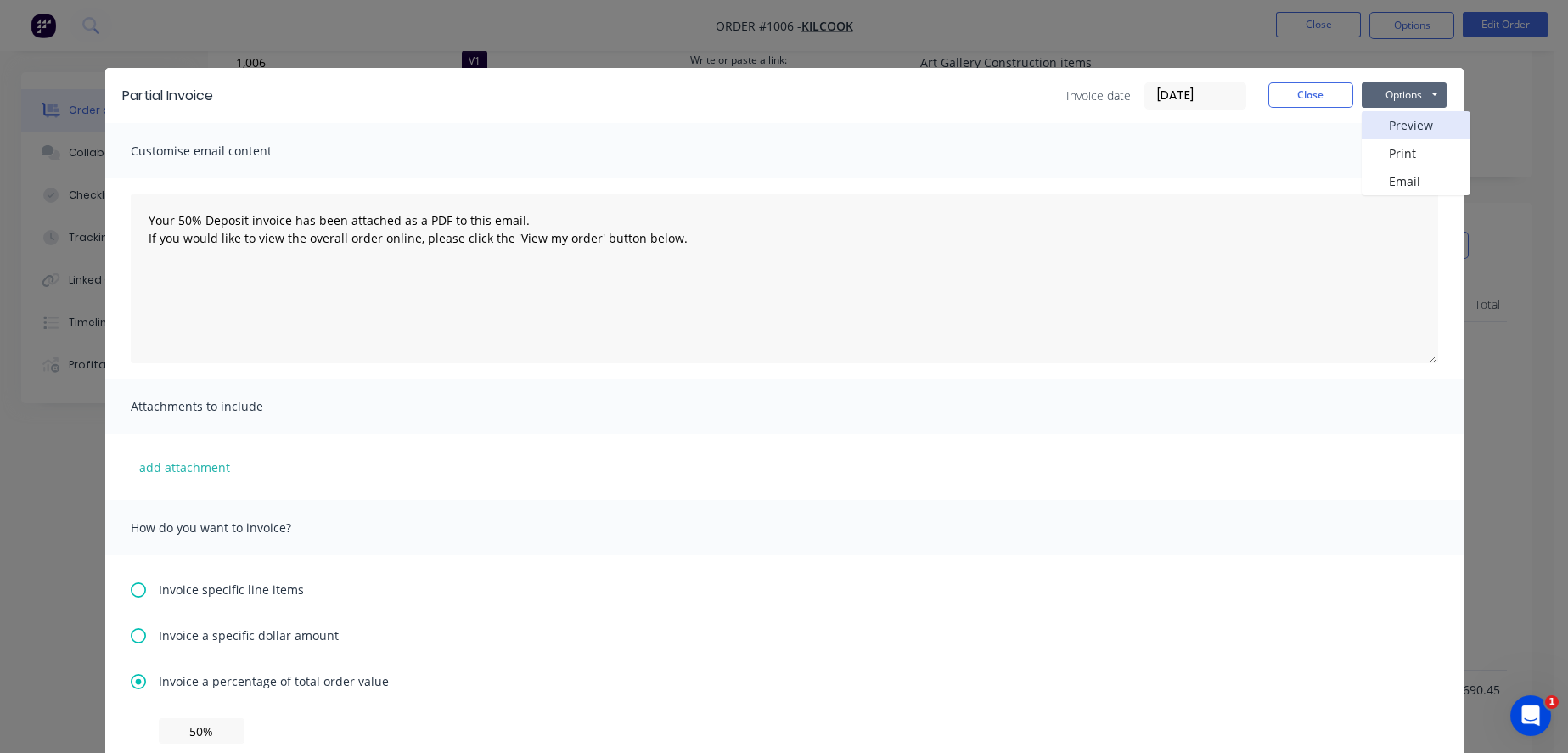
click at [1397, 126] on button "Preview" at bounding box center [1416, 125] width 109 height 28
click at [1378, 101] on button "Options" at bounding box center [1404, 95] width 85 height 26
click at [1400, 182] on button "Email" at bounding box center [1416, 181] width 109 height 28
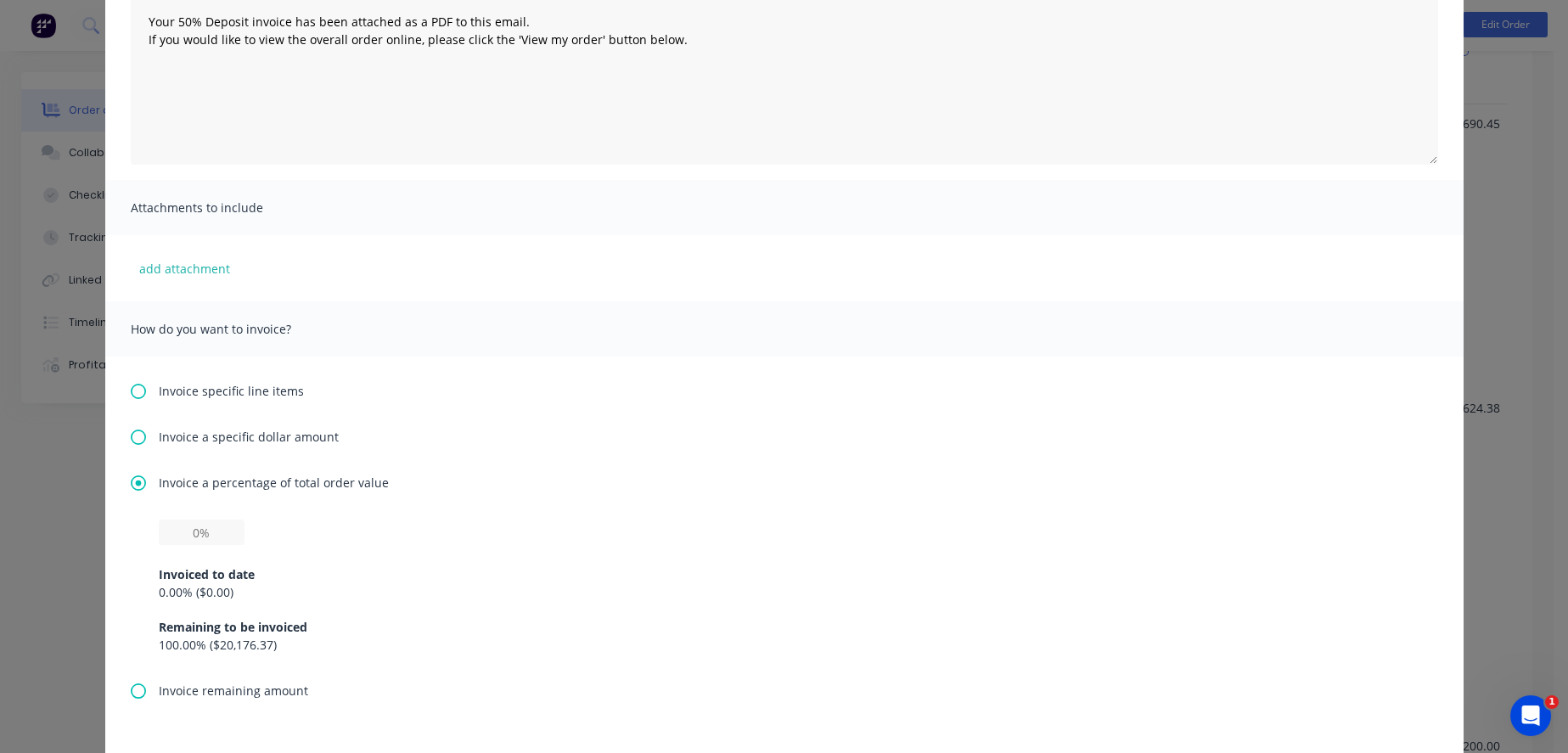
scroll to position [0, 0]
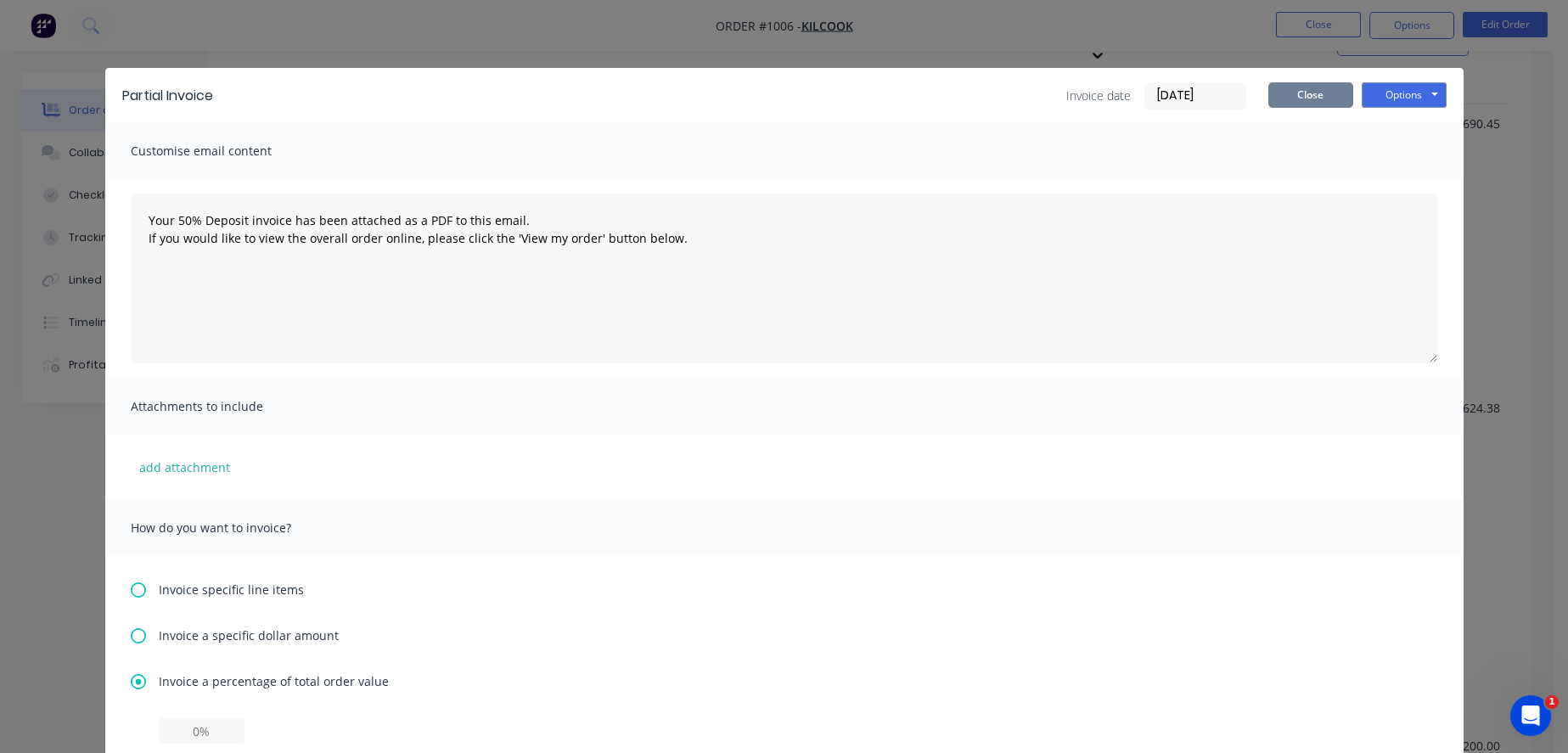
click at [1315, 107] on button "Close" at bounding box center [1310, 95] width 85 height 26
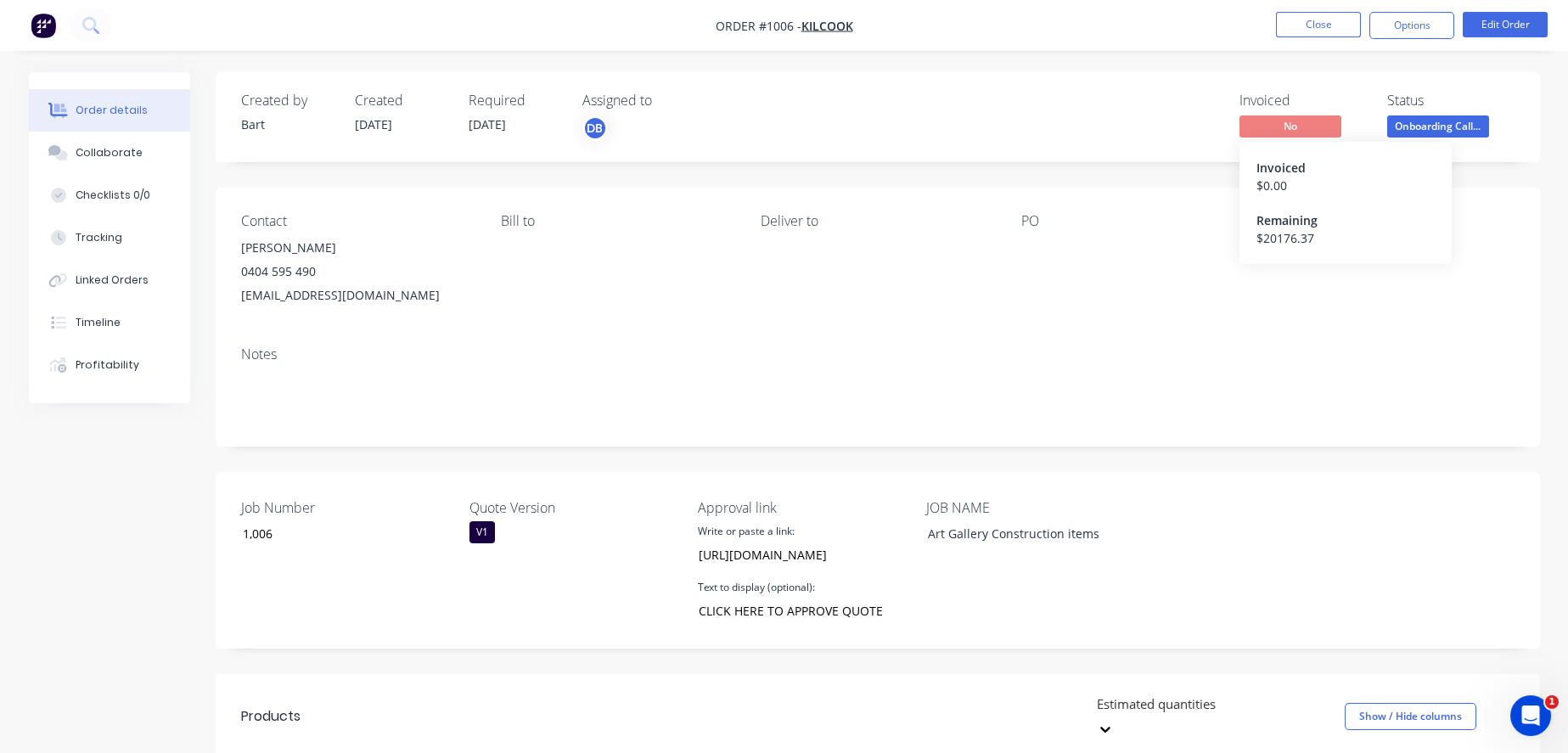
click at [1315, 132] on span "No" at bounding box center [1290, 126] width 102 height 21
click at [1315, 133] on span "No" at bounding box center [1290, 126] width 102 height 21
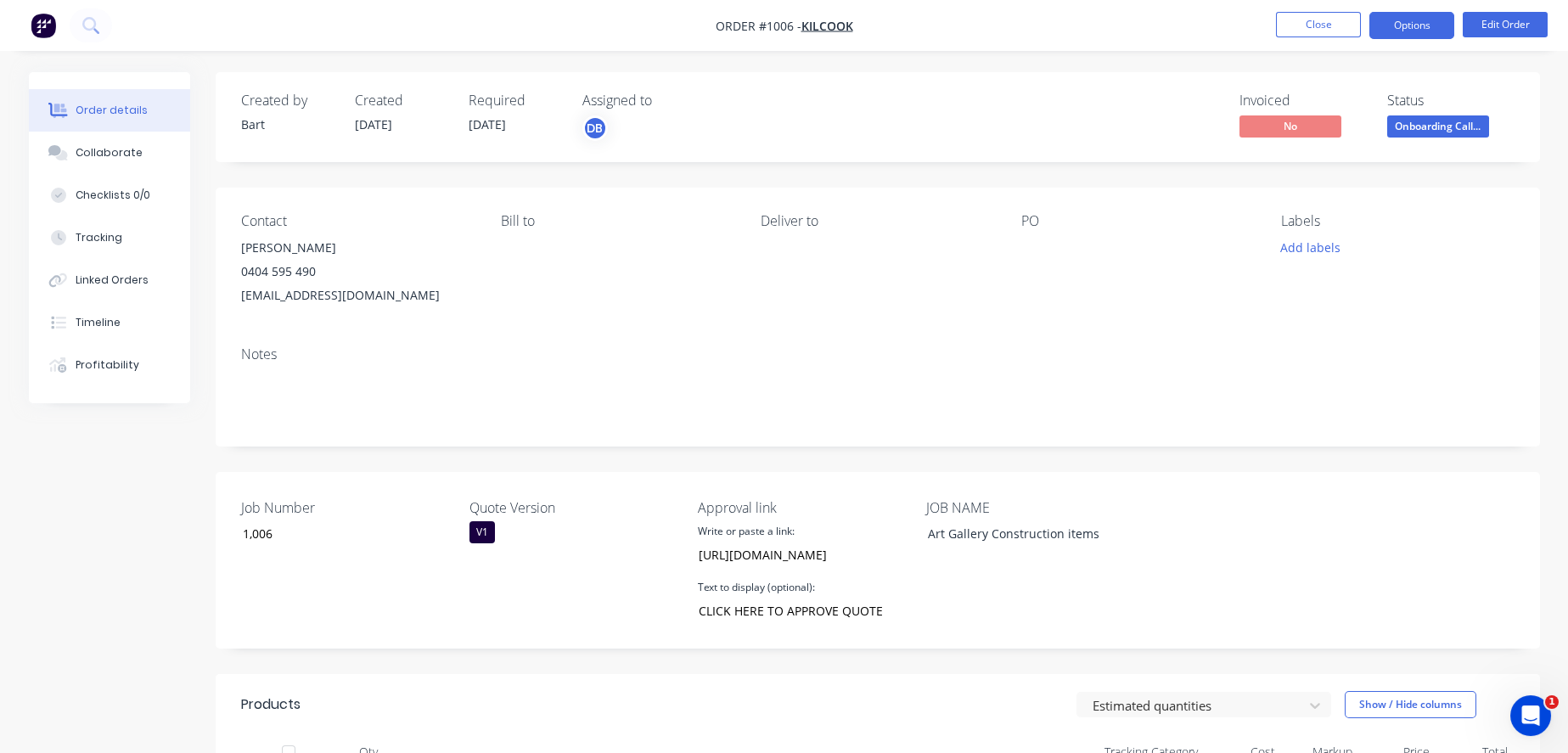
click at [1445, 35] on button "Options" at bounding box center [1411, 26] width 85 height 27
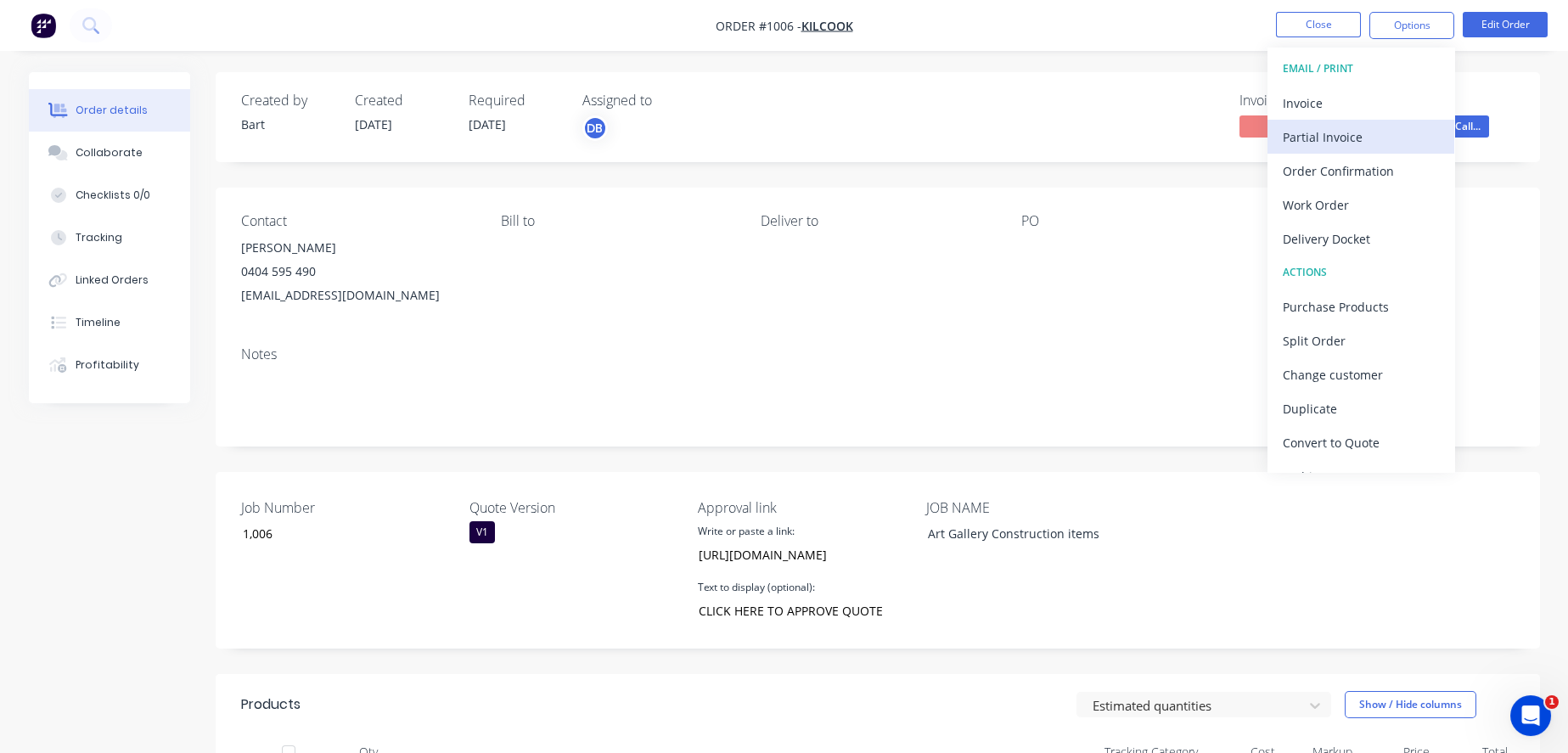
click at [1310, 144] on div "Partial Invoice" at bounding box center [1360, 137] width 157 height 25
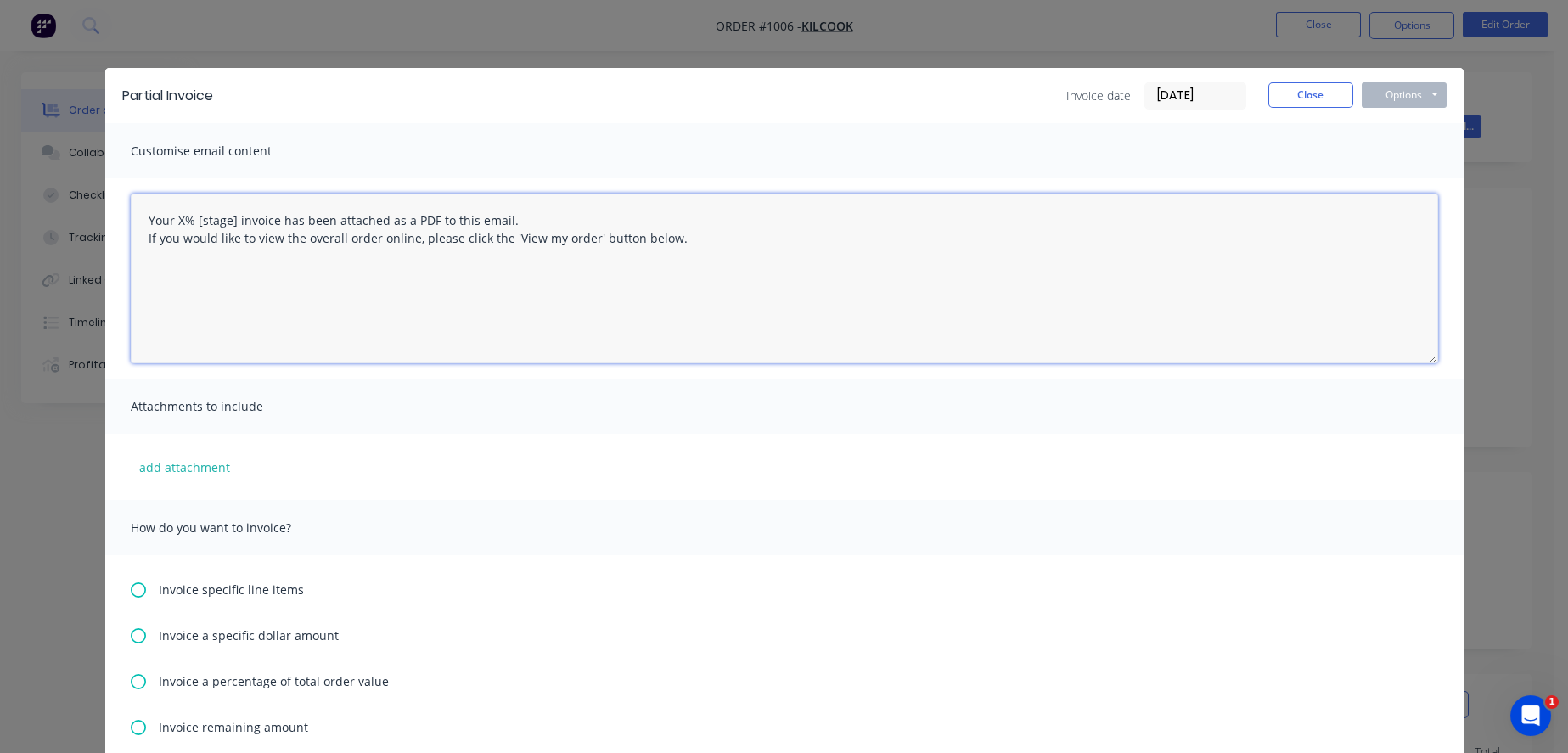
click at [175, 230] on textarea "Your X% [stage] invoice has been attached as a PDF to this email. If you would …" at bounding box center [784, 278] width 1307 height 170
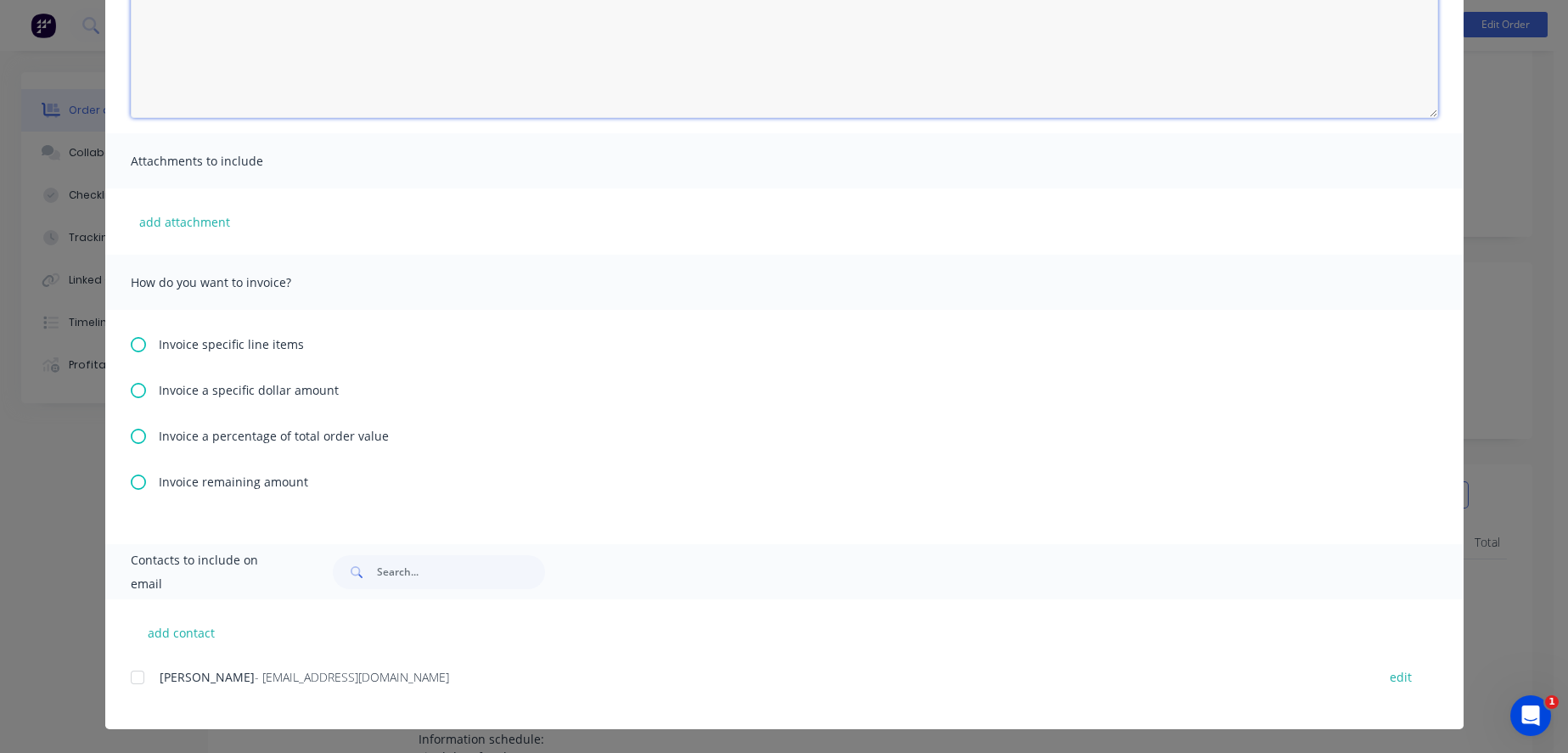
scroll to position [377, 0]
click at [131, 680] on div at bounding box center [137, 677] width 34 height 34
click at [189, 427] on span "Invoice a percentage of total order value" at bounding box center [273, 435] width 230 height 18
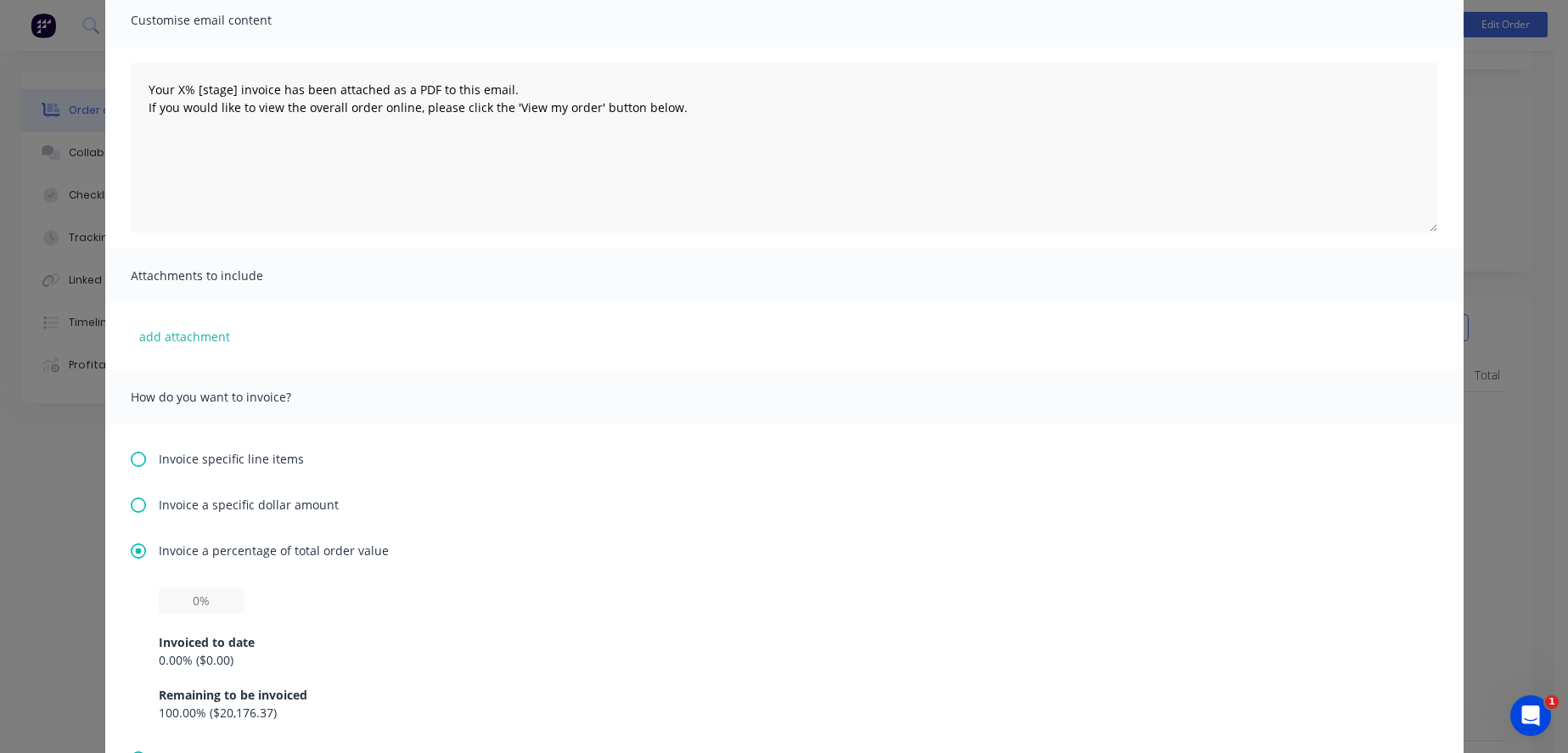
scroll to position [282, 0]
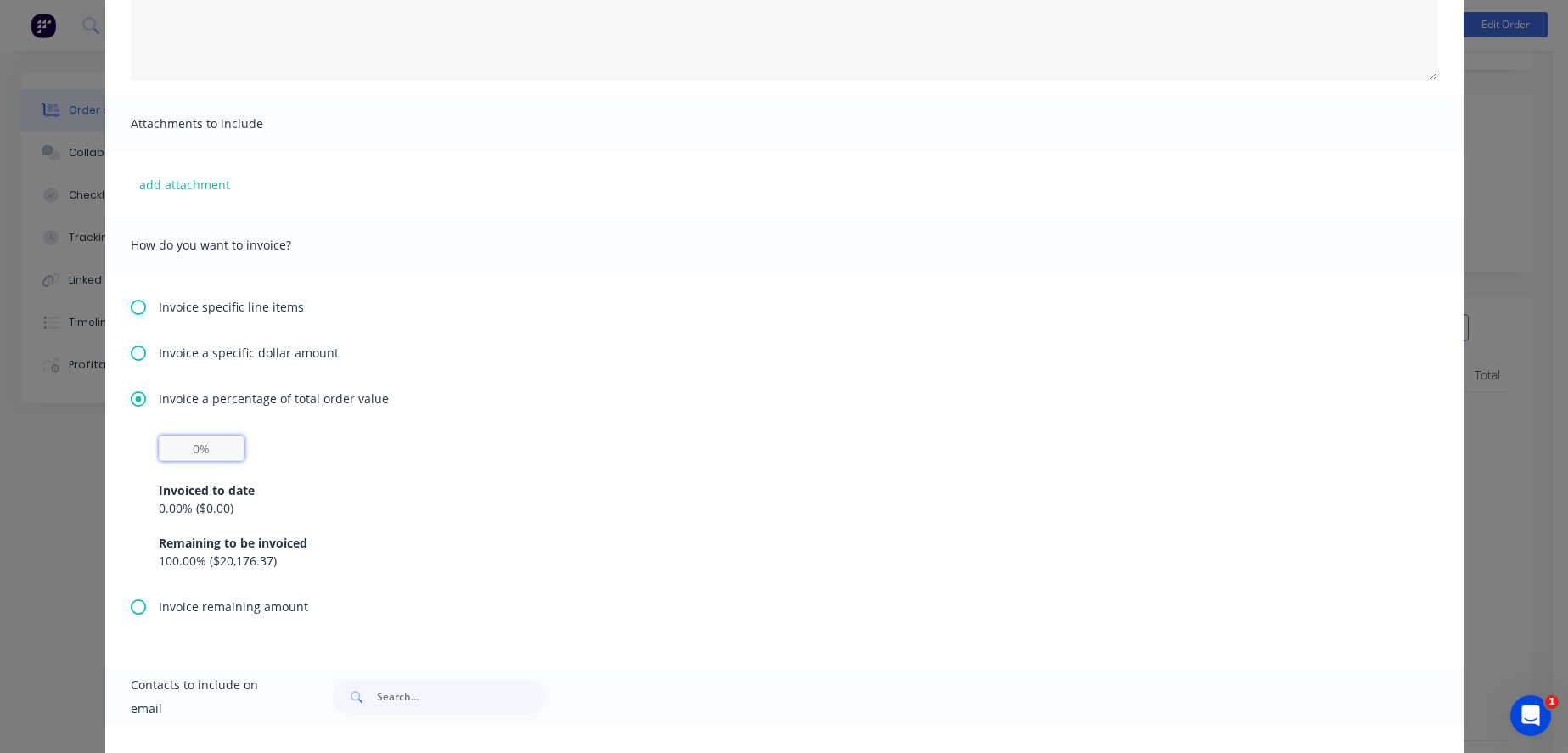
click at [196, 461] on input "text" at bounding box center [201, 448] width 85 height 26
type input "50%"
click at [634, 470] on div "50% Invoiced to date 0.00 % ( $0.00 ) Remaining to be invoiced 100.00 % ( $20,1…" at bounding box center [784, 502] width 1251 height 134
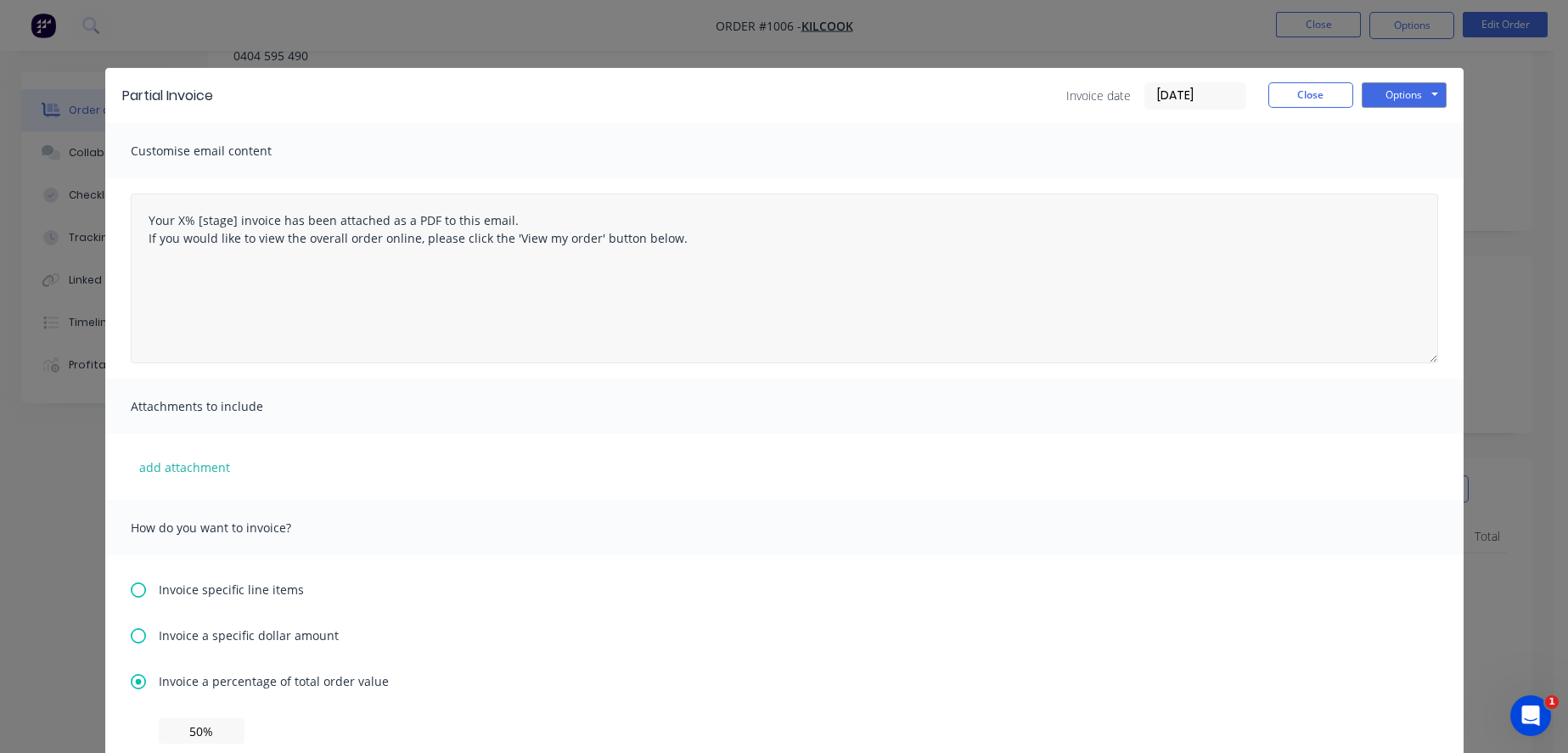
scroll to position [0, 0]
click at [179, 227] on textarea "Your X% [stage] invoice has been attached as a PDF to this email. If you would …" at bounding box center [784, 278] width 1307 height 170
drag, startPoint x: 240, startPoint y: 227, endPoint x: 199, endPoint y: 227, distance: 41.0
click at [199, 227] on textarea "Your 50% [stage] invoice has been attached as a PDF to this email. If you would…" at bounding box center [784, 278] width 1307 height 170
type textarea "Your 50% Deposit invoice has been attached as a PDF to this email. If you would…"
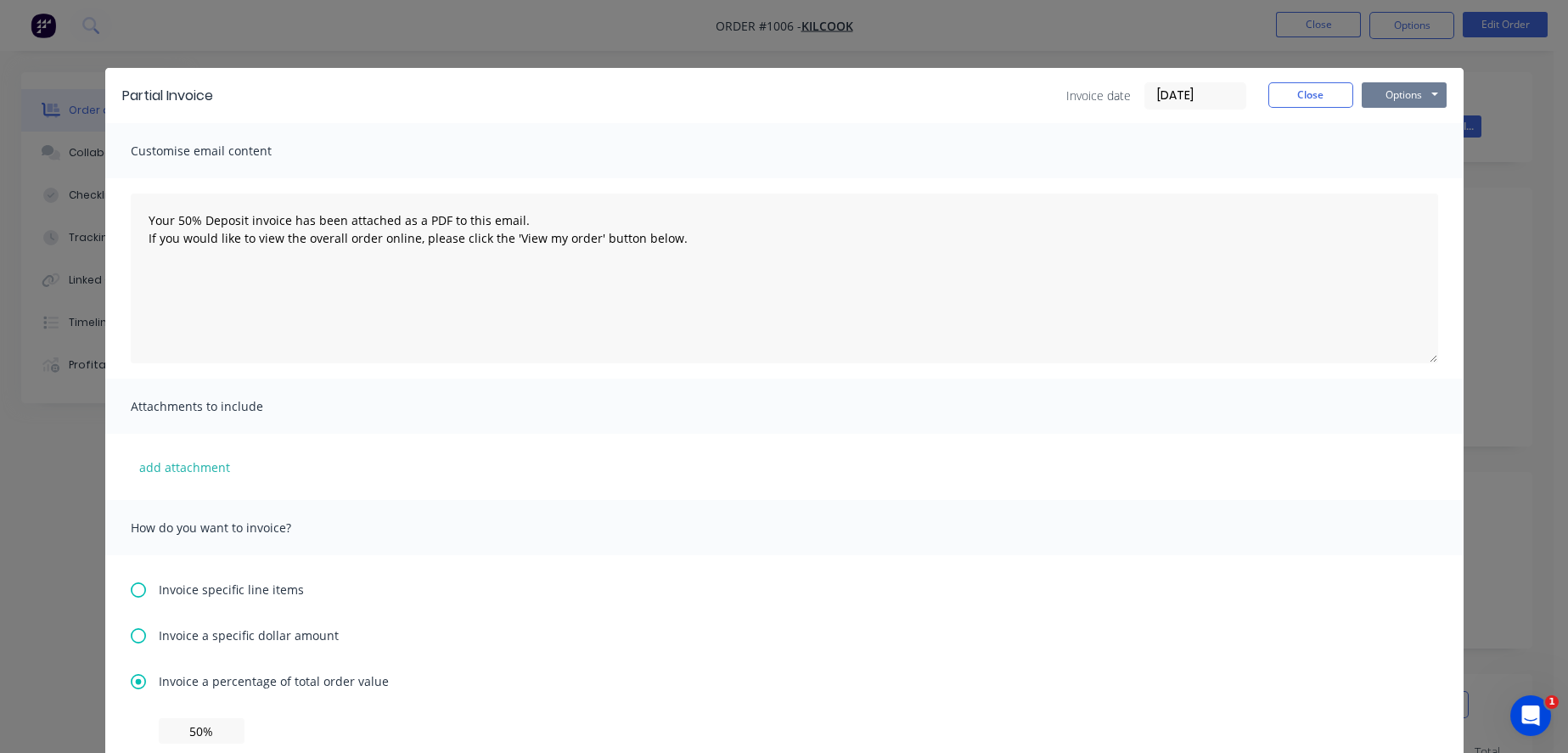
click at [1426, 99] on button "Options" at bounding box center [1404, 95] width 85 height 26
click at [1200, 179] on div "Customise email content" at bounding box center [784, 150] width 1358 height 55
click at [1386, 103] on button "Options" at bounding box center [1404, 95] width 85 height 26
click at [1413, 174] on button "Email" at bounding box center [1416, 181] width 109 height 28
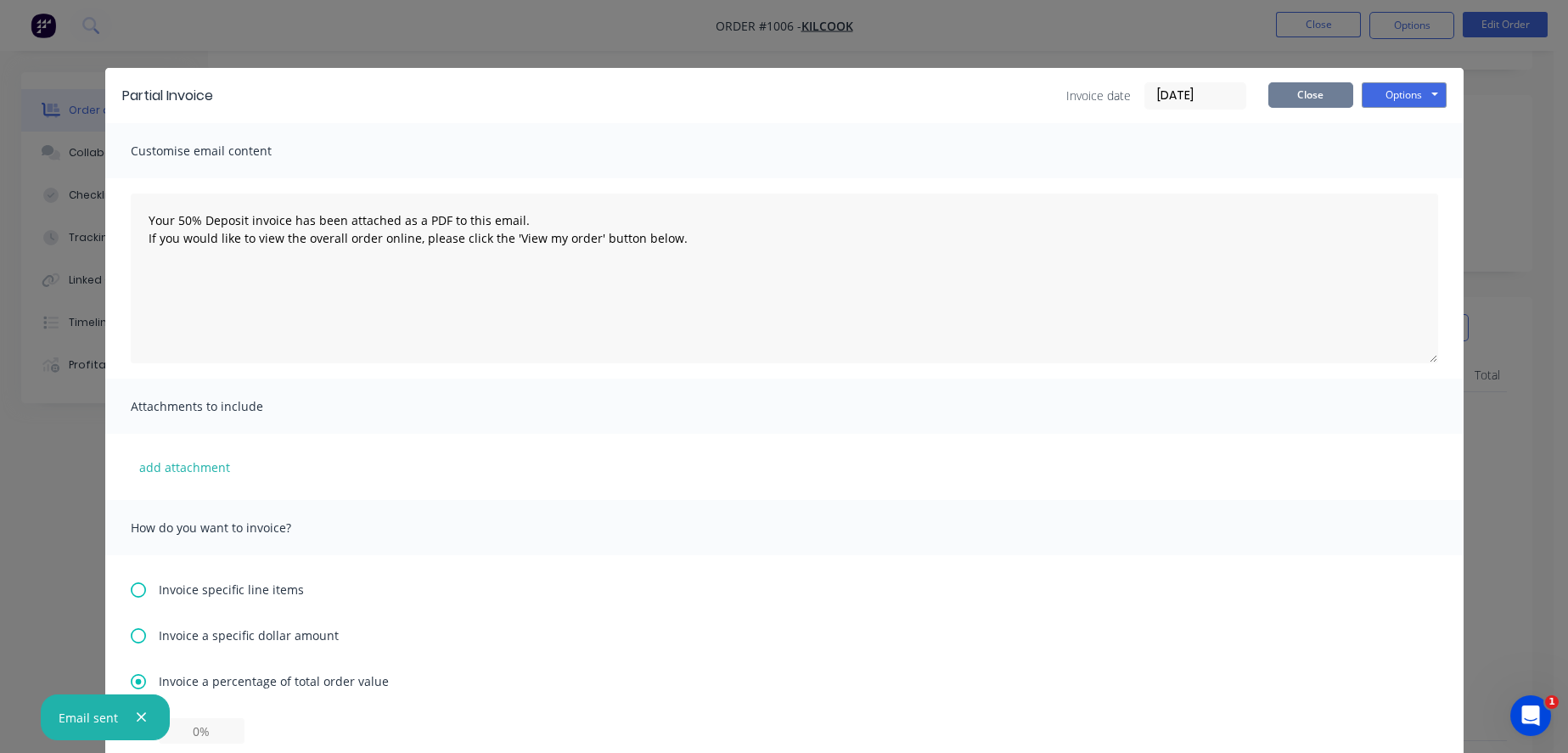
click at [1292, 97] on button "Close" at bounding box center [1310, 95] width 85 height 26
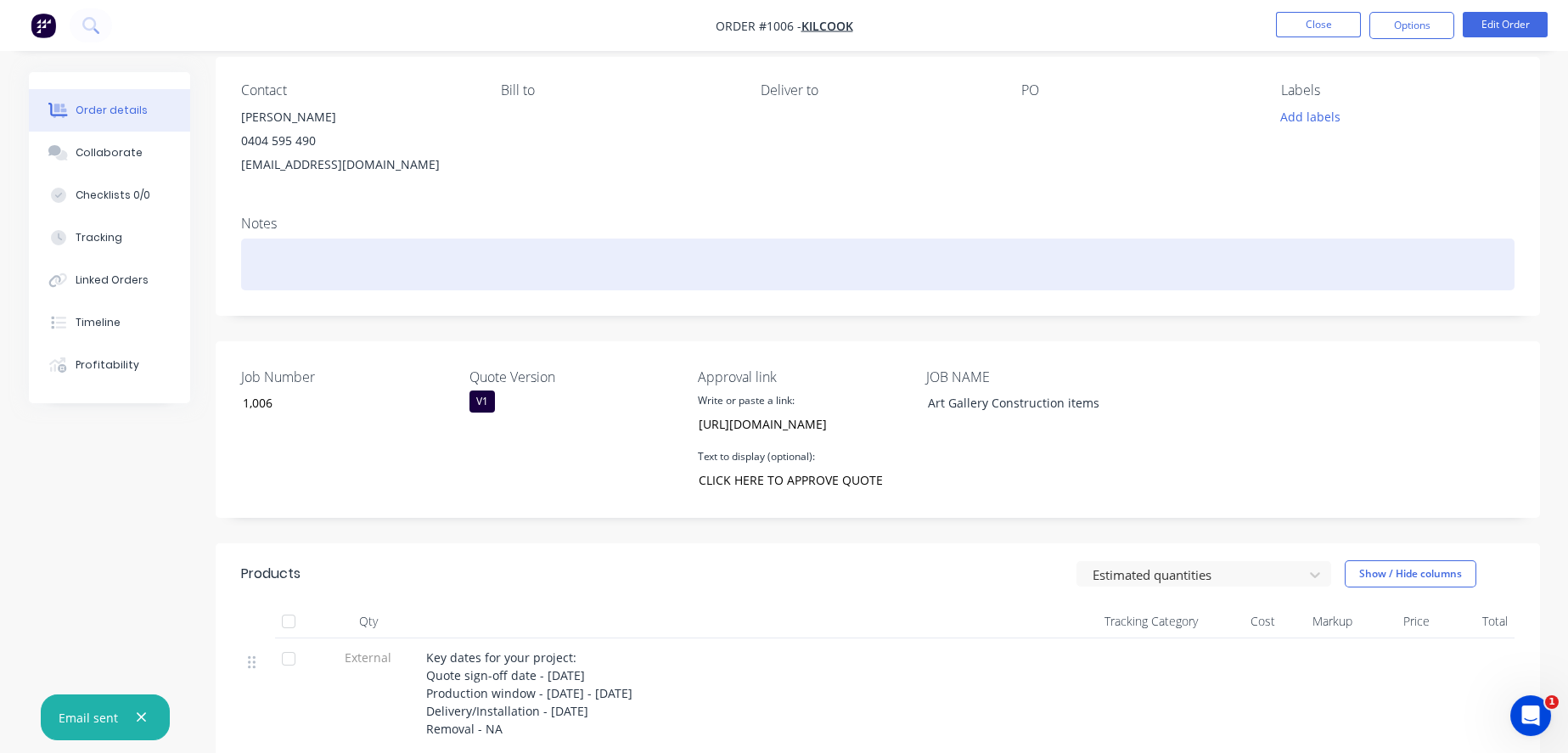
scroll to position [0, 0]
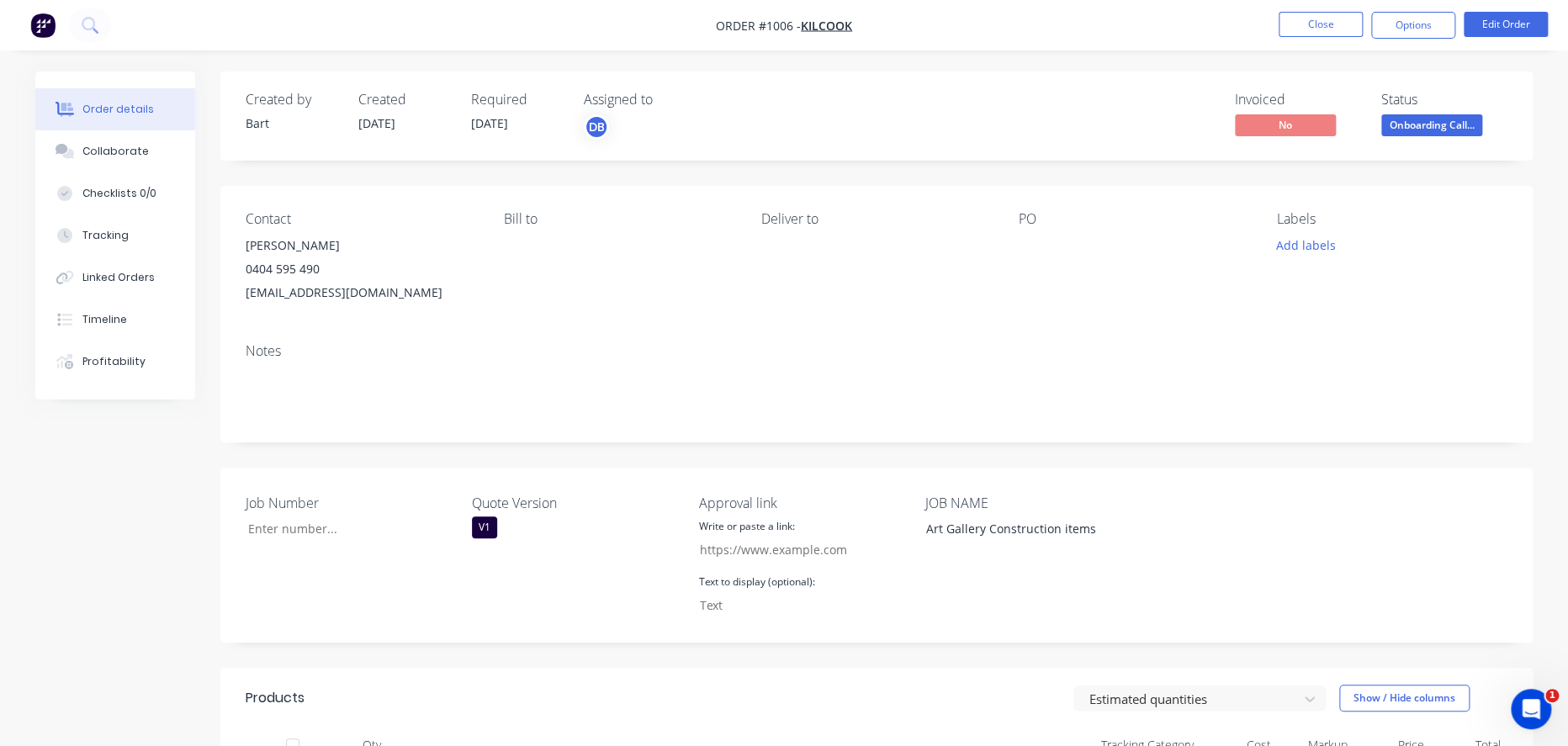
type input "1,006"
type input "[URL][DOMAIN_NAME]"
type input "CLICK HERE TO APPROVE QUOTE"
click at [930, 541] on div "Art Gallery Construction items" at bounding box center [1011, 529] width 210 height 24
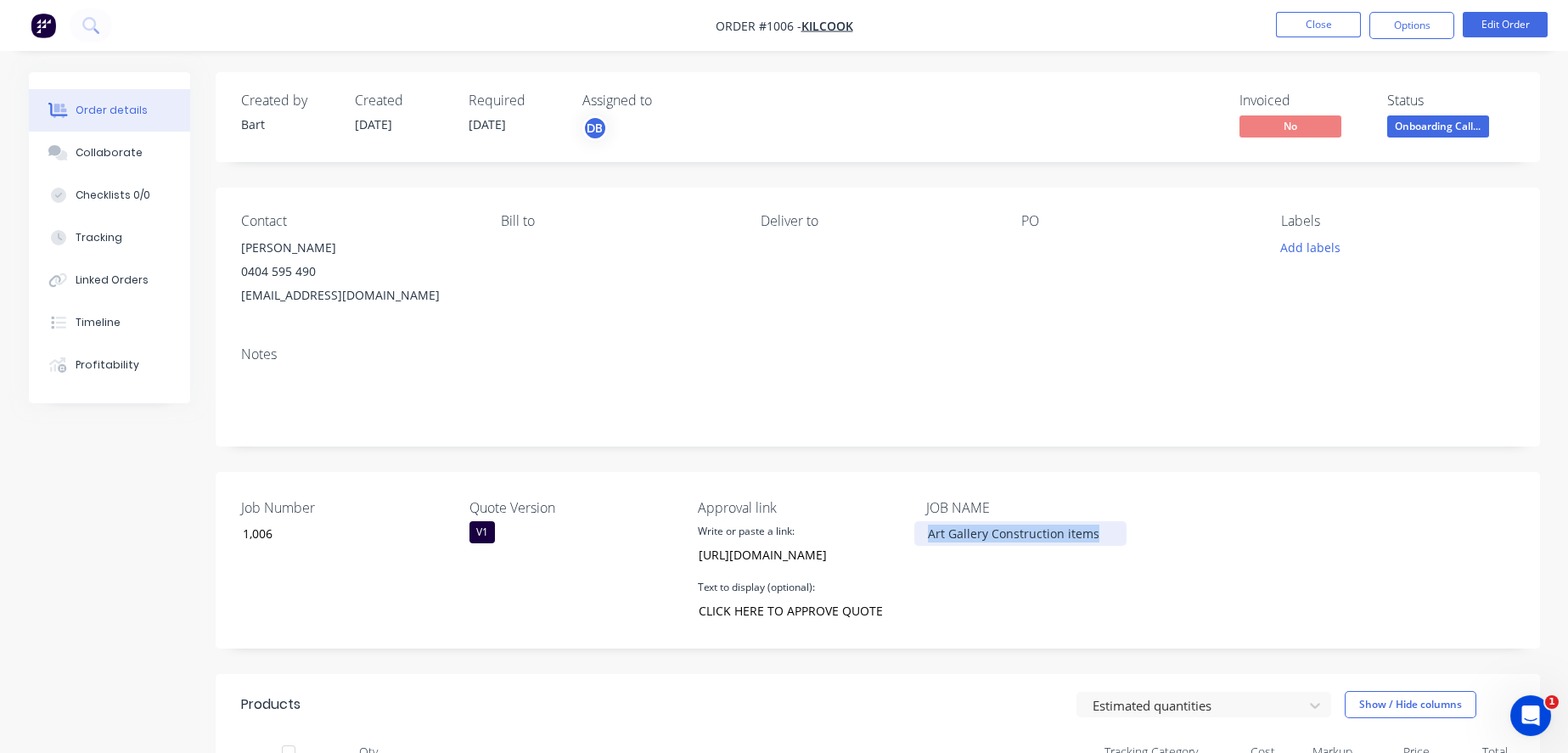
copy div "Art Gallery Construction items"
